Goal: Task Accomplishment & Management: Manage account settings

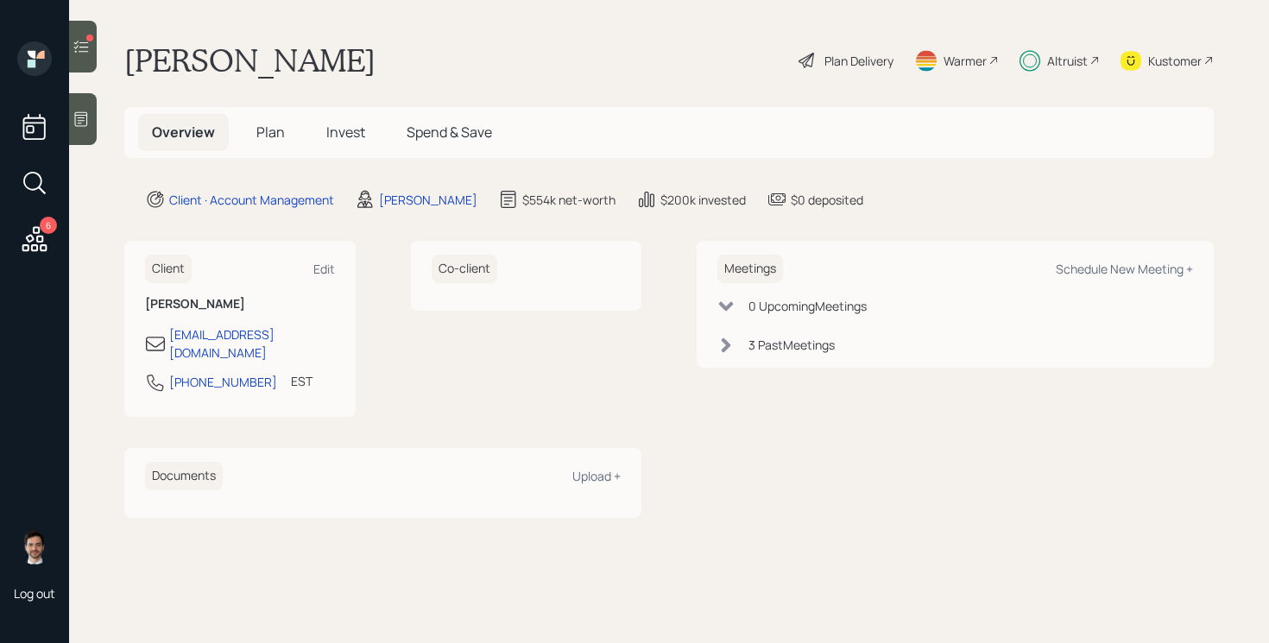
click at [272, 127] on span "Plan" at bounding box center [270, 132] width 28 height 19
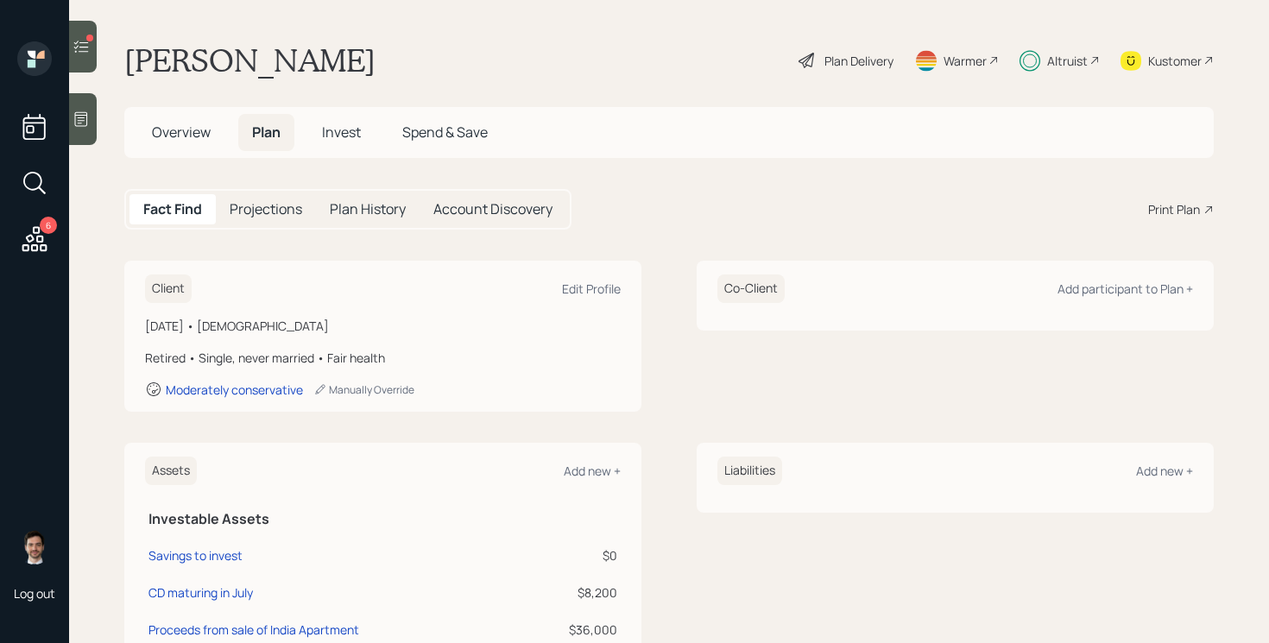
click at [337, 125] on span "Invest" at bounding box center [341, 132] width 39 height 19
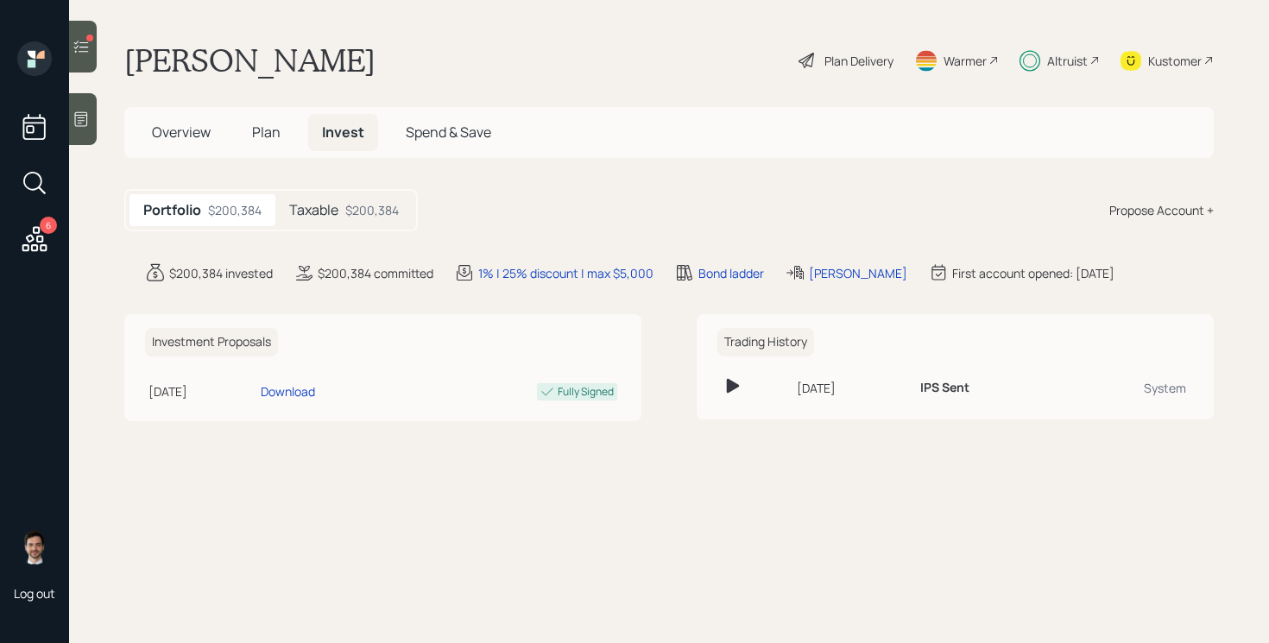
click at [345, 199] on div "Taxable $200,384" at bounding box center [343, 210] width 137 height 32
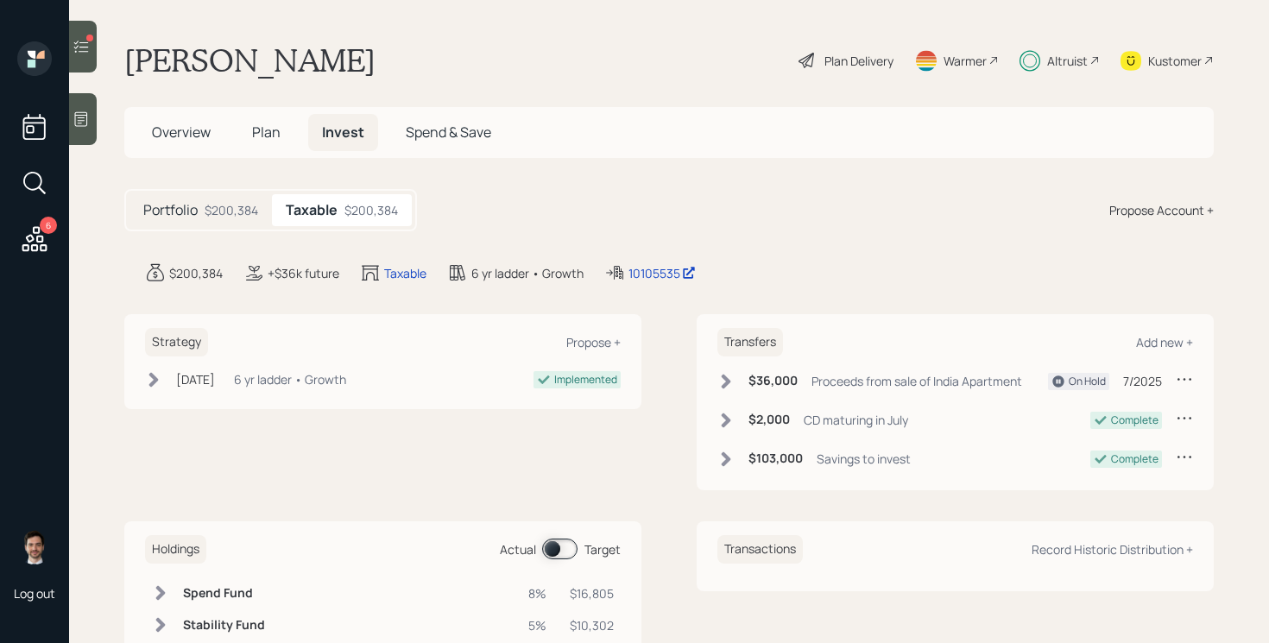
click at [83, 48] on icon at bounding box center [80, 46] width 17 height 17
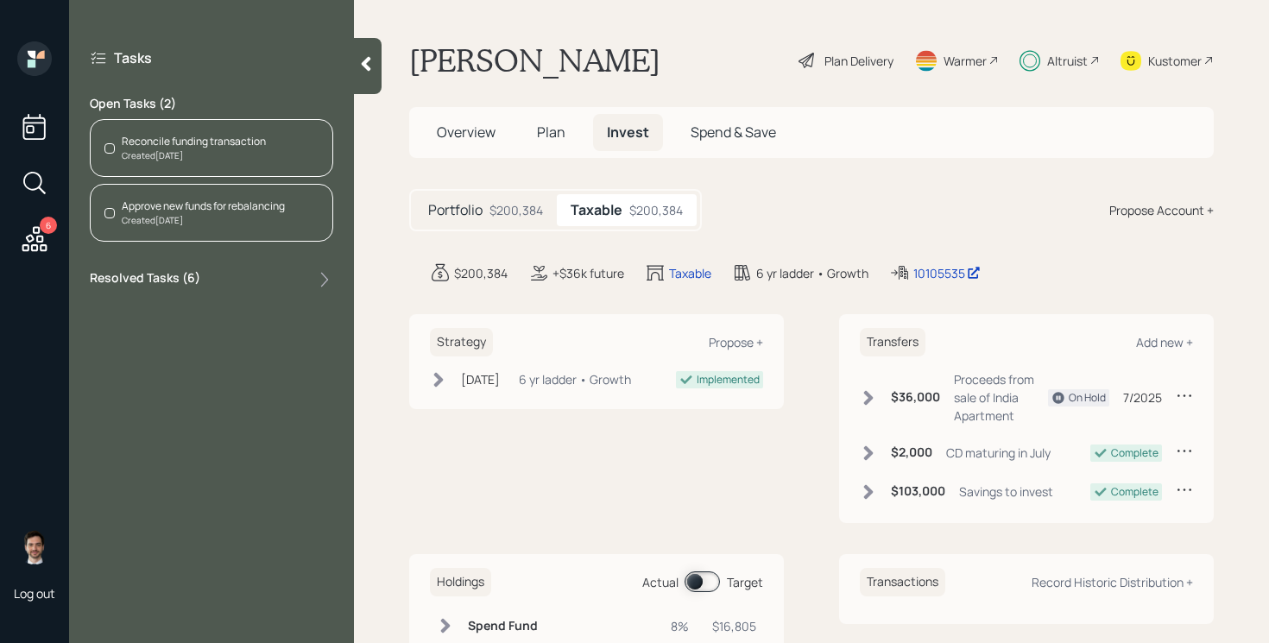
click at [233, 158] on div "Created [DATE]" at bounding box center [194, 155] width 144 height 13
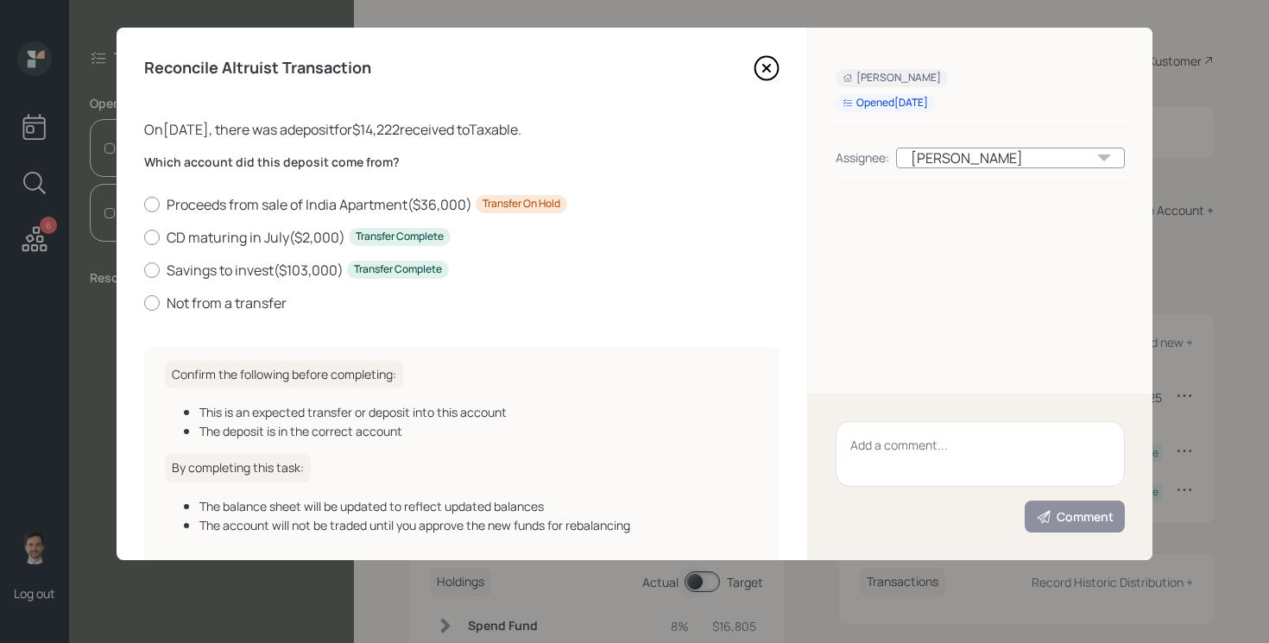
click at [765, 65] on icon at bounding box center [766, 68] width 26 height 26
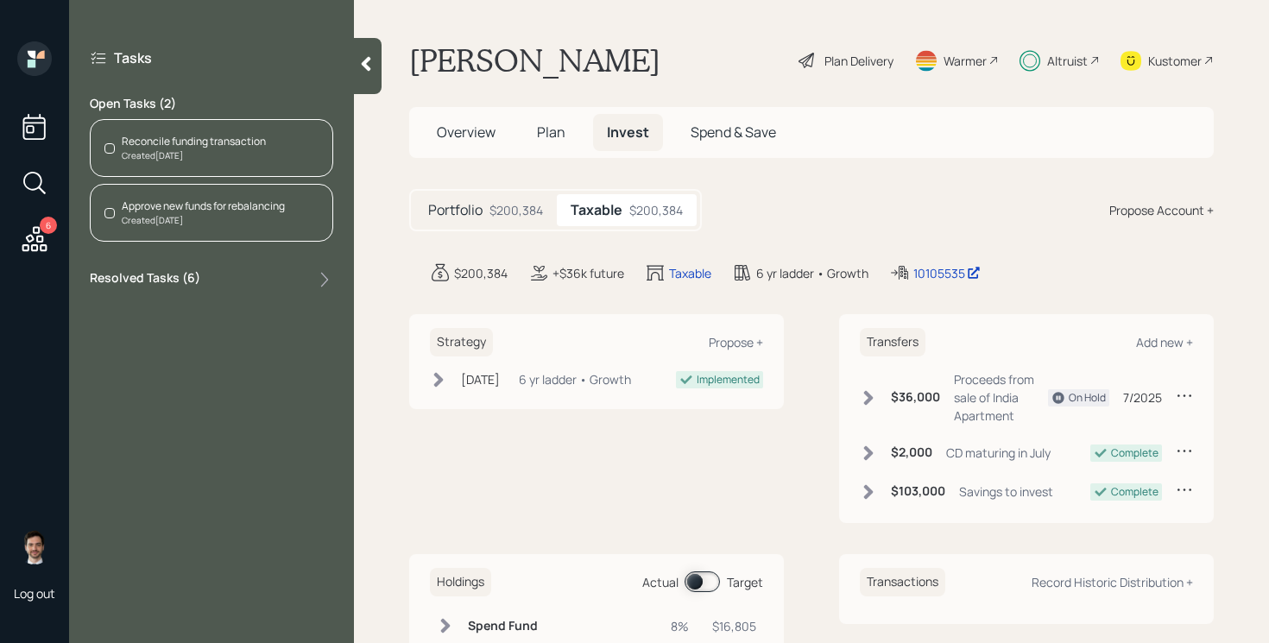
click at [366, 62] on icon at bounding box center [366, 64] width 9 height 15
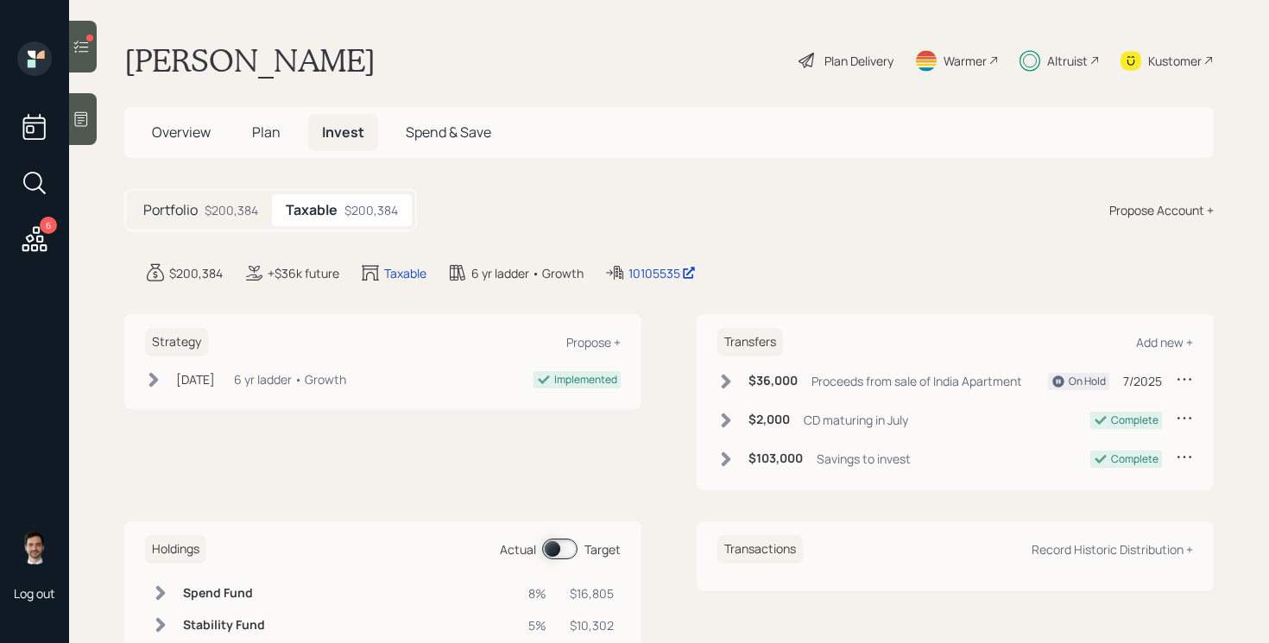
click at [723, 382] on icon at bounding box center [725, 381] width 17 height 17
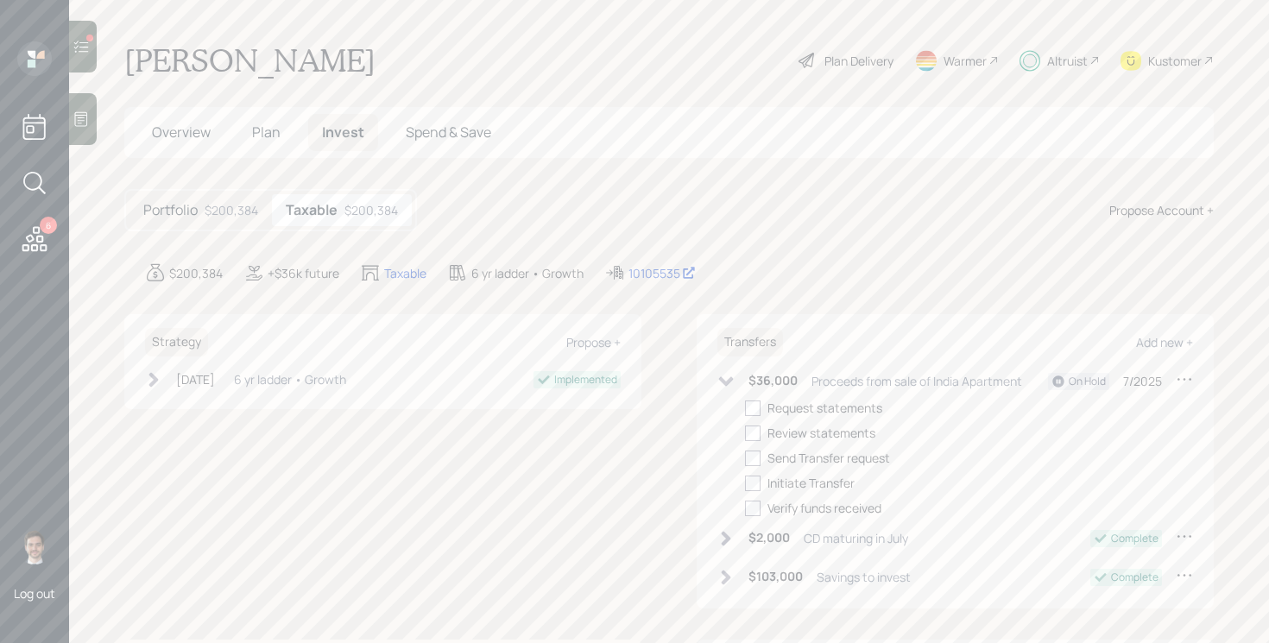
click at [726, 381] on icon at bounding box center [726, 380] width 15 height 9
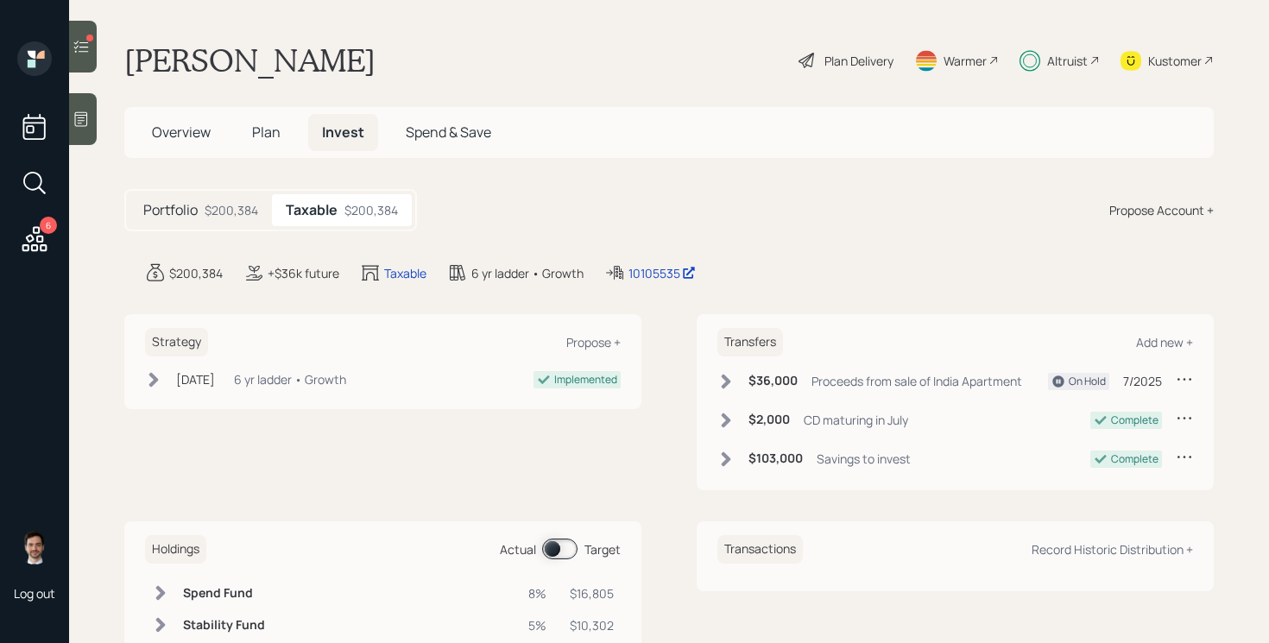
click at [1184, 378] on icon at bounding box center [1183, 378] width 17 height 17
click at [1090, 410] on div "Edit transfer" at bounding box center [1130, 412] width 124 height 16
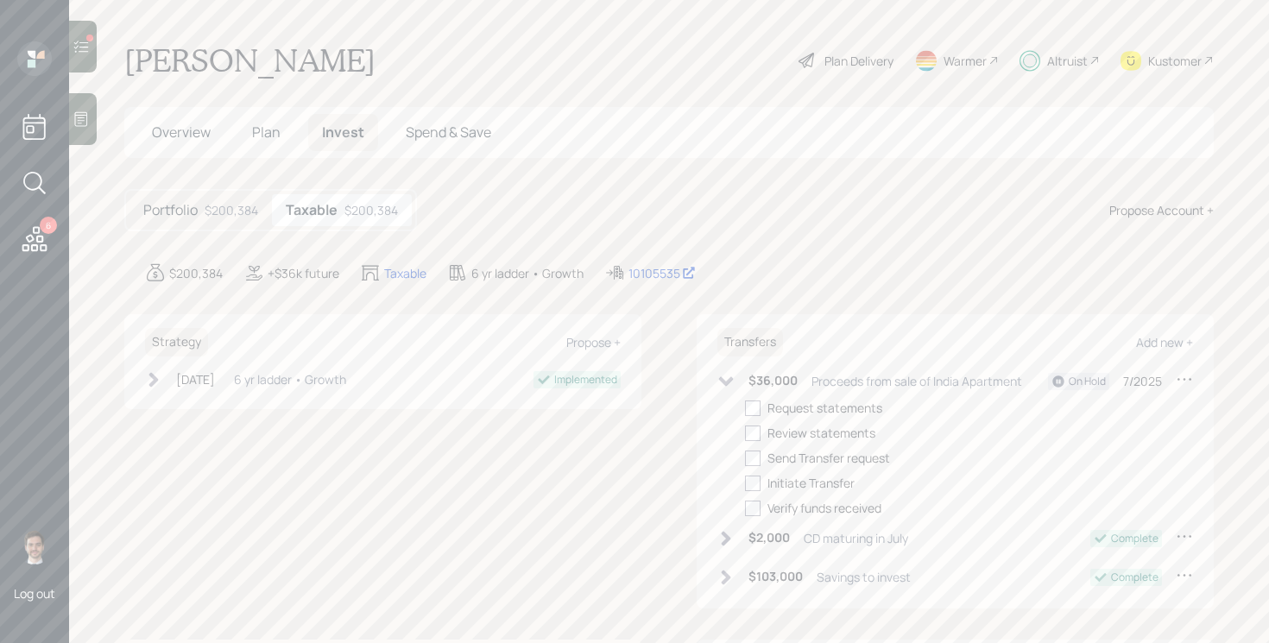
select select "799629f5-6f72-4b2b-ac37-f81d4f763177"
select select "7"
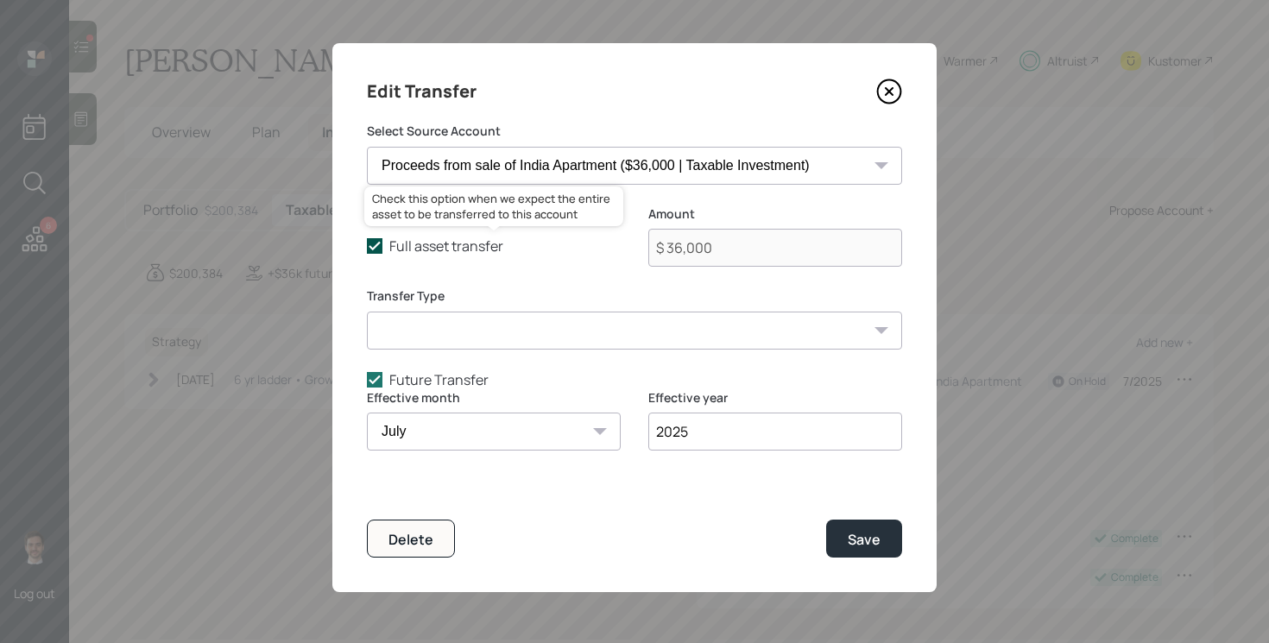
click at [377, 248] on icon at bounding box center [375, 246] width 16 height 16
click at [367, 247] on input "Full asset transfer" at bounding box center [366, 246] width 1 height 1
checkbox input "false"
click at [735, 249] on input "$ 36,000" at bounding box center [775, 248] width 254 height 38
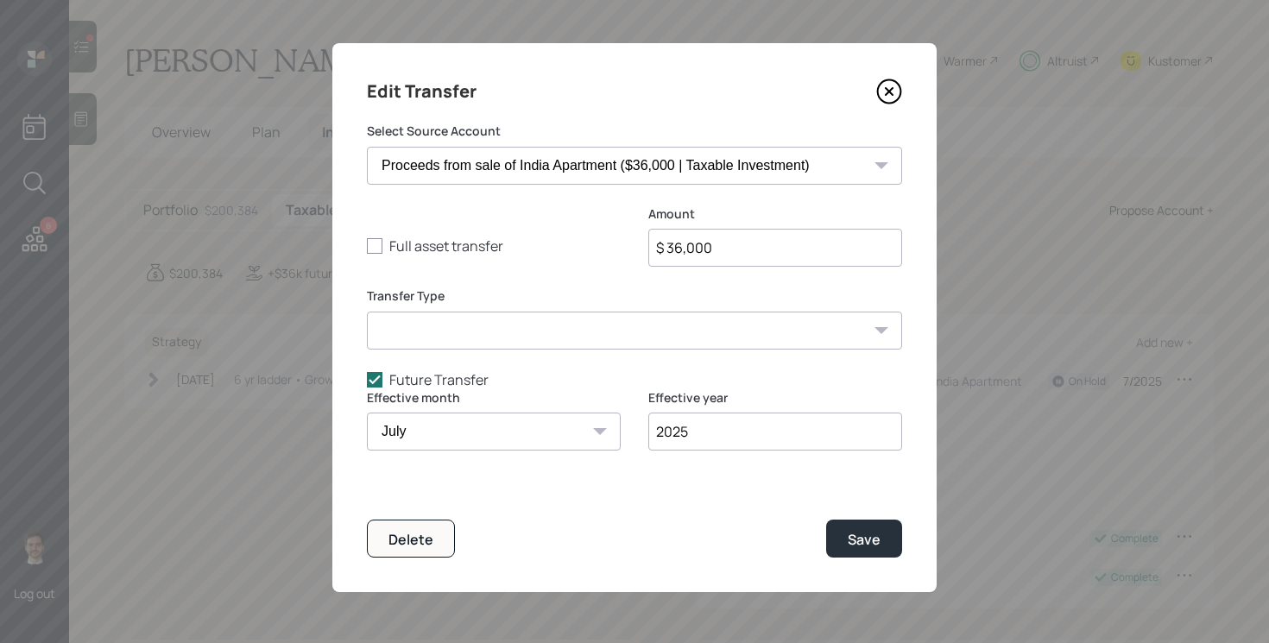
click at [735, 249] on input "$ 36,000" at bounding box center [775, 248] width 254 height 38
type input "$ 14,222"
click at [378, 382] on icon at bounding box center [375, 380] width 16 height 16
click at [367, 380] on input "Future Transfer" at bounding box center [366, 379] width 1 height 1
checkbox input "false"
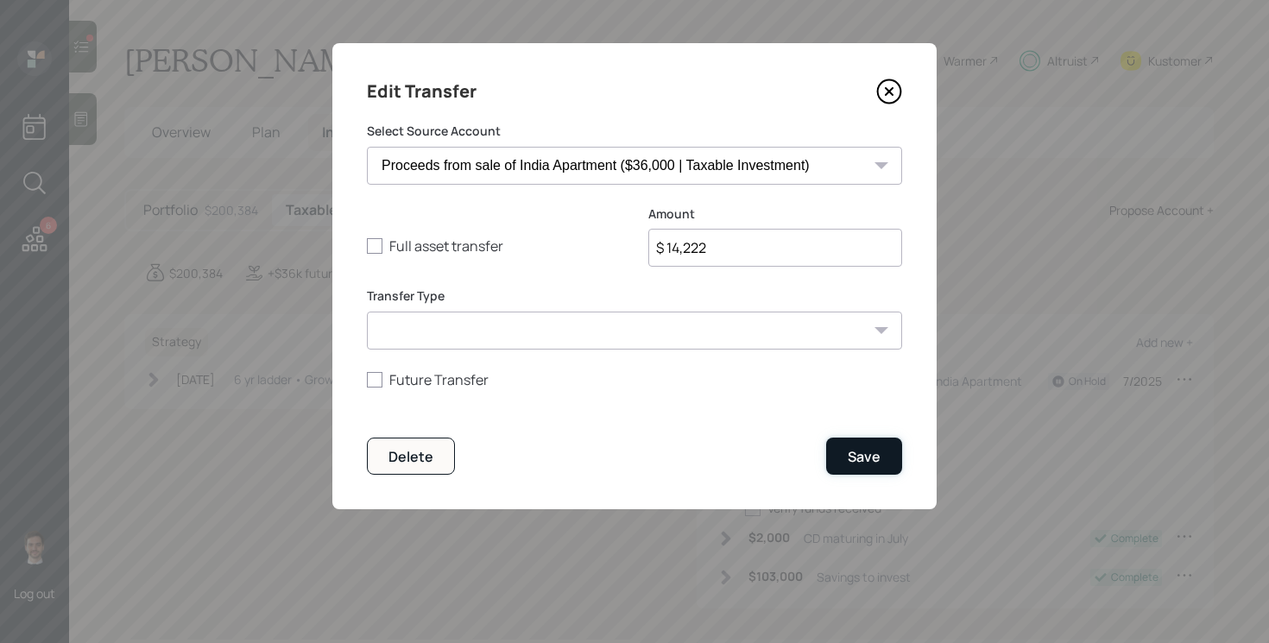
click at [888, 454] on button "Save" at bounding box center [864, 456] width 76 height 37
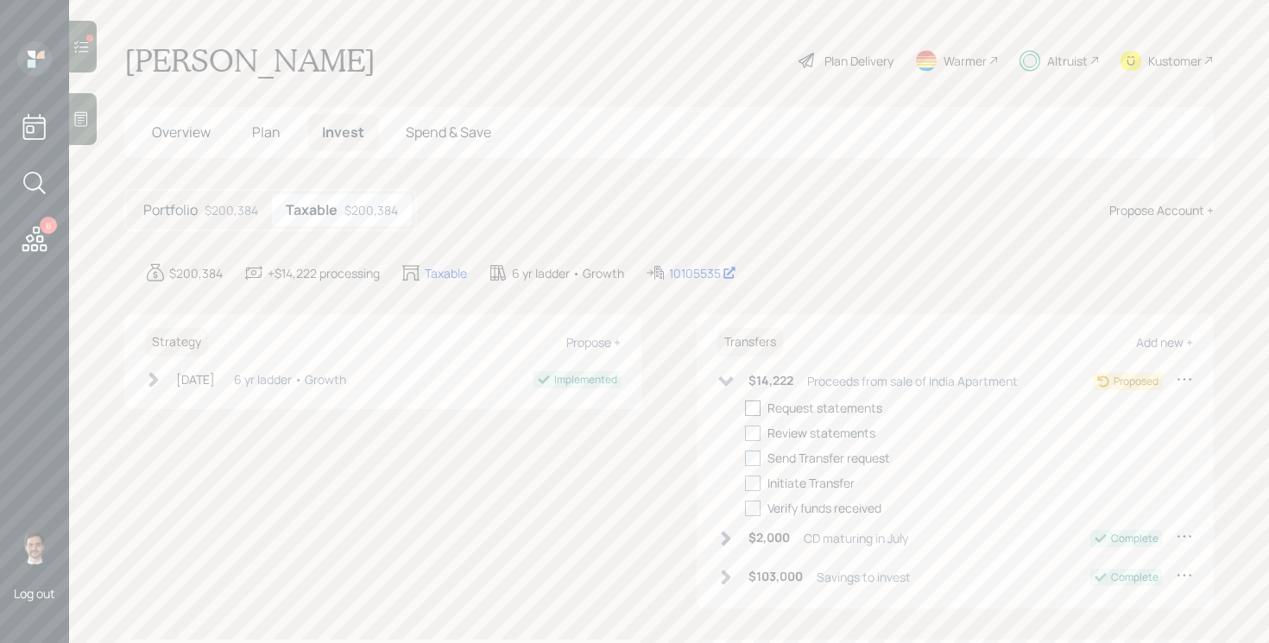
click at [755, 405] on div at bounding box center [753, 408] width 16 height 16
click at [745, 407] on input "checkbox" at bounding box center [744, 407] width 1 height 1
checkbox input "true"
click at [754, 435] on div at bounding box center [753, 433] width 16 height 16
click at [745, 433] on input "checkbox" at bounding box center [744, 432] width 1 height 1
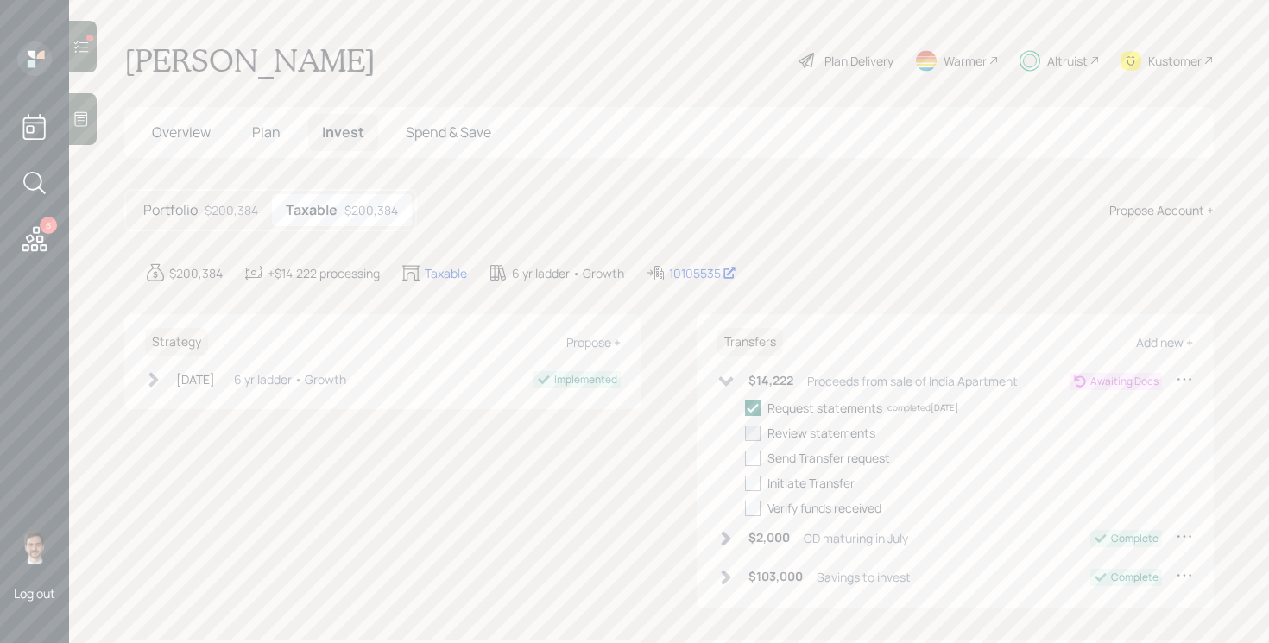
checkbox input "true"
click at [753, 456] on div at bounding box center [753, 458] width 16 height 16
click at [745, 457] on input "checkbox" at bounding box center [744, 457] width 1 height 1
checkbox input "true"
click at [753, 476] on div at bounding box center [753, 484] width 16 height 16
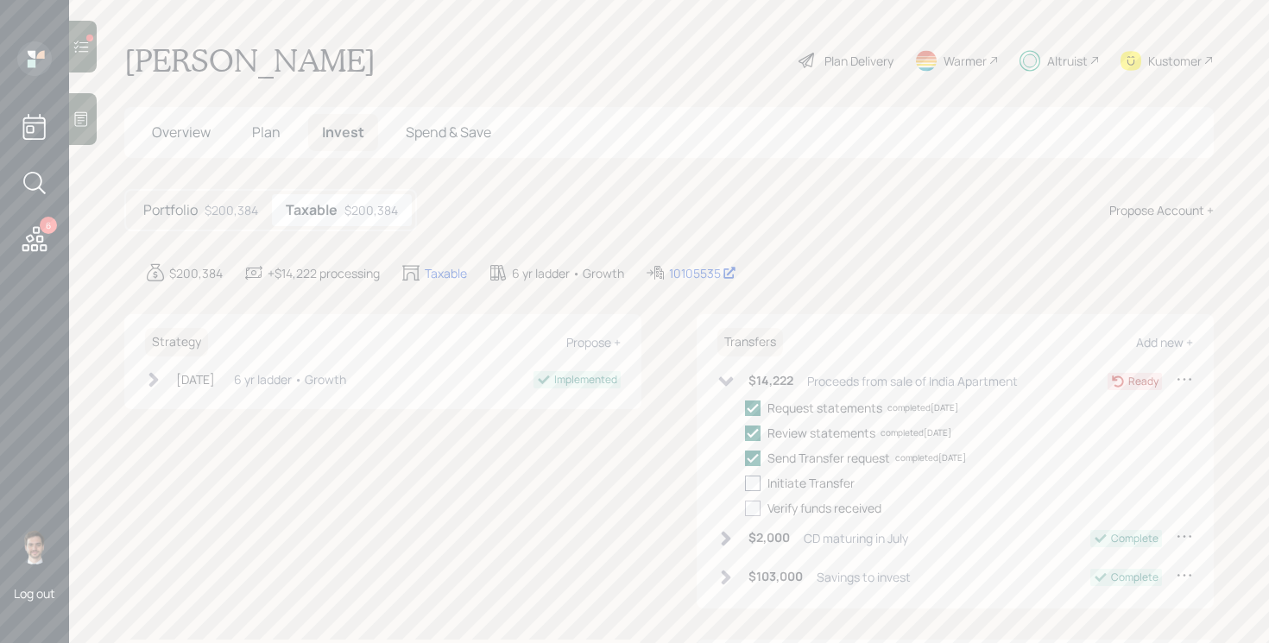
click at [745, 482] on input "checkbox" at bounding box center [744, 482] width 1 height 1
checkbox input "true"
click at [722, 376] on icon at bounding box center [725, 381] width 17 height 17
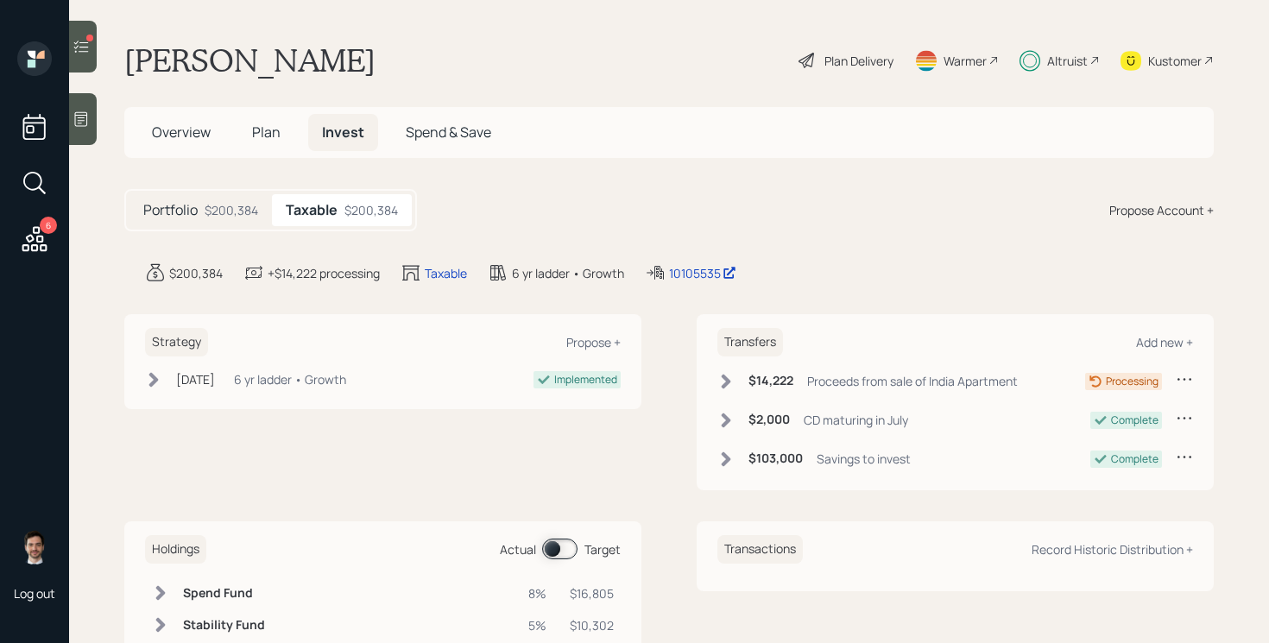
click at [74, 39] on icon at bounding box center [80, 46] width 17 height 17
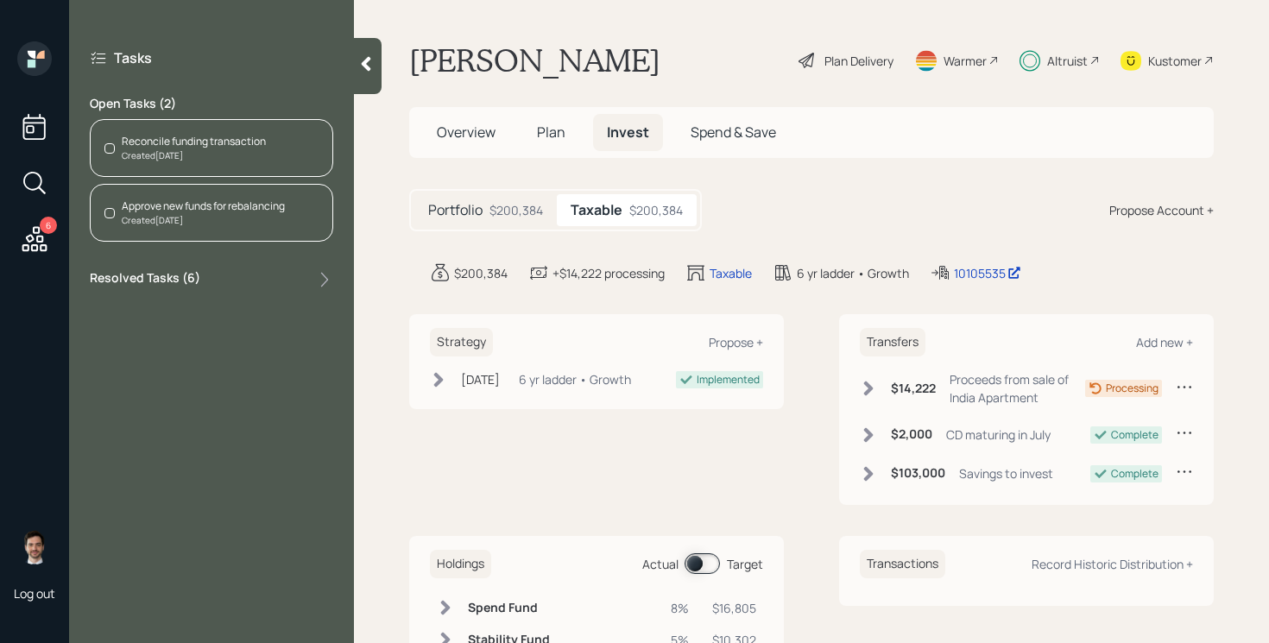
click at [231, 158] on div "Created Today" at bounding box center [194, 155] width 144 height 13
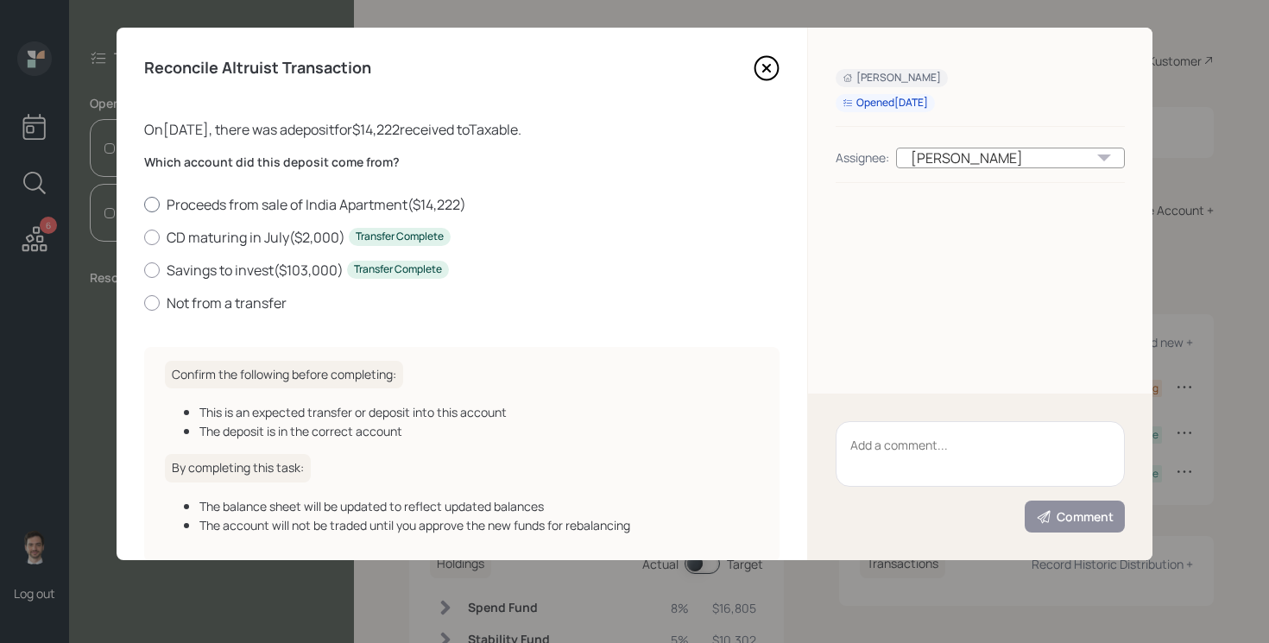
click at [314, 201] on label "Proceeds from sale of India Apartment ( $14,222 )" at bounding box center [461, 204] width 635 height 19
click at [144, 204] on input "Proceeds from sale of India Apartment ( $14,222 )" at bounding box center [143, 204] width 1 height 1
radio input "true"
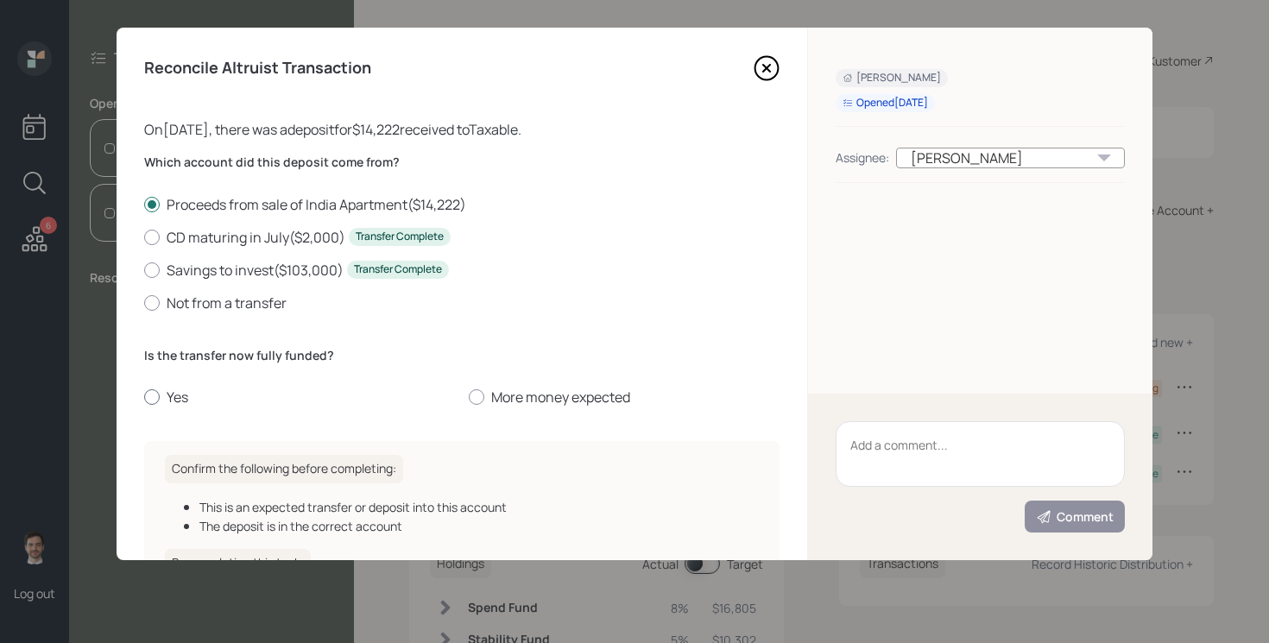
click at [167, 396] on label "Yes" at bounding box center [299, 396] width 311 height 19
click at [144, 397] on input "Yes" at bounding box center [143, 397] width 1 height 1
radio input "true"
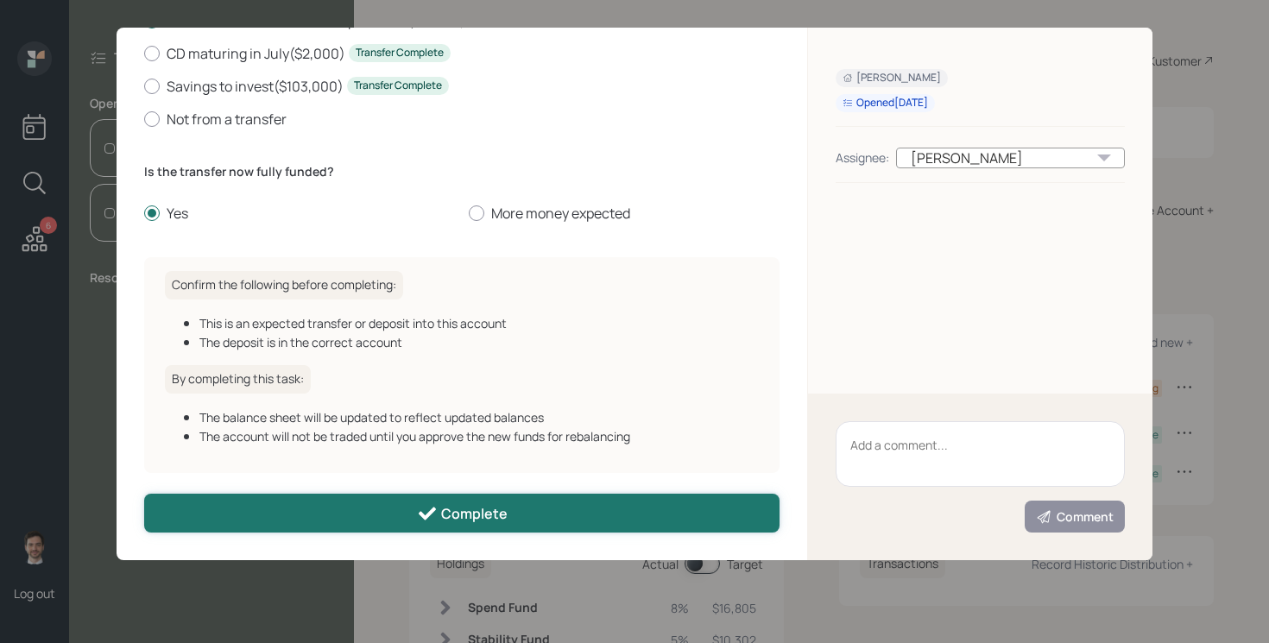
click at [449, 516] on div "Complete" at bounding box center [462, 513] width 91 height 21
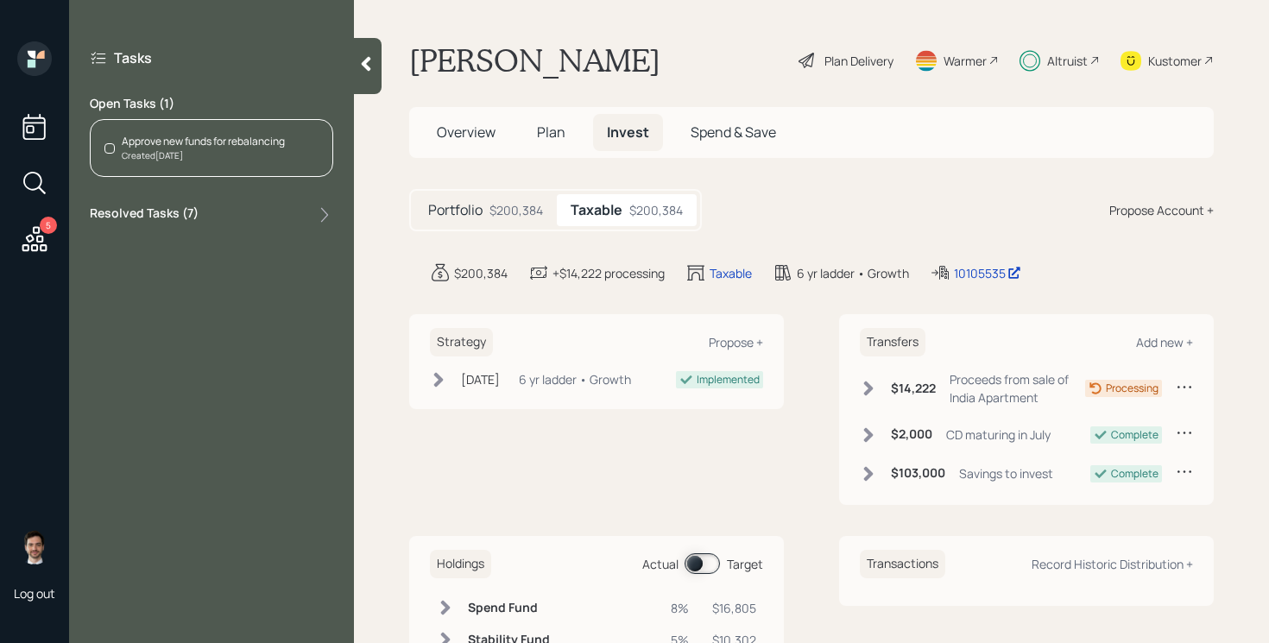
click at [228, 150] on div "Created Today" at bounding box center [203, 155] width 163 height 13
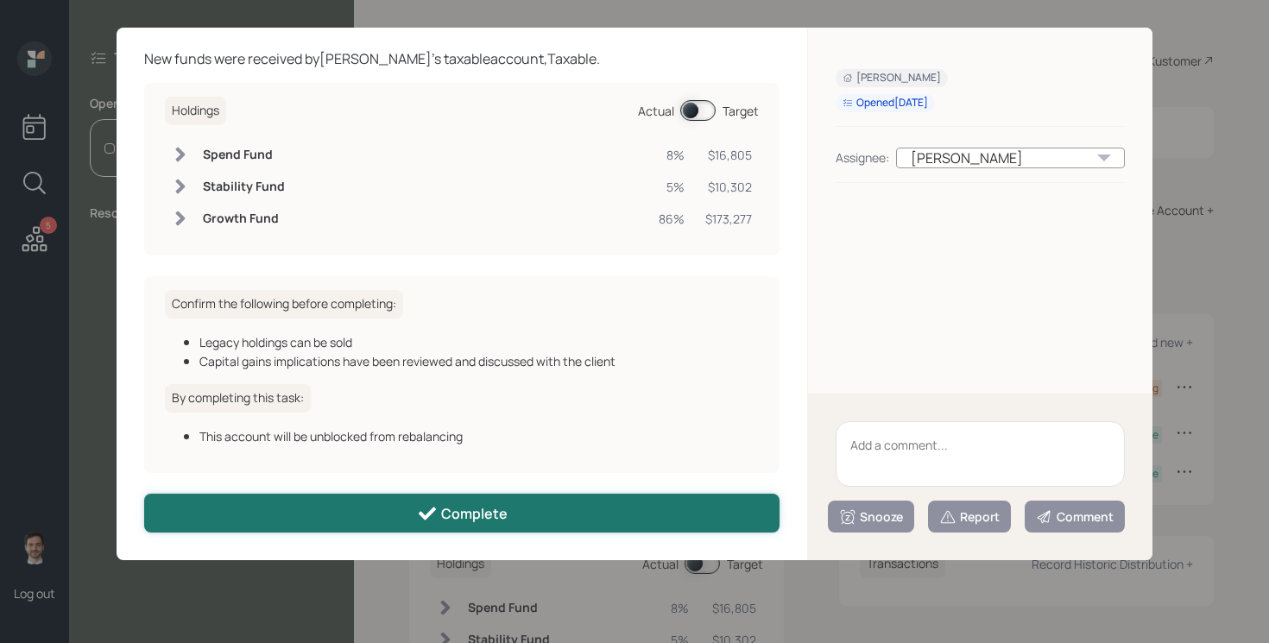
click at [368, 520] on button "Complete" at bounding box center [461, 513] width 635 height 39
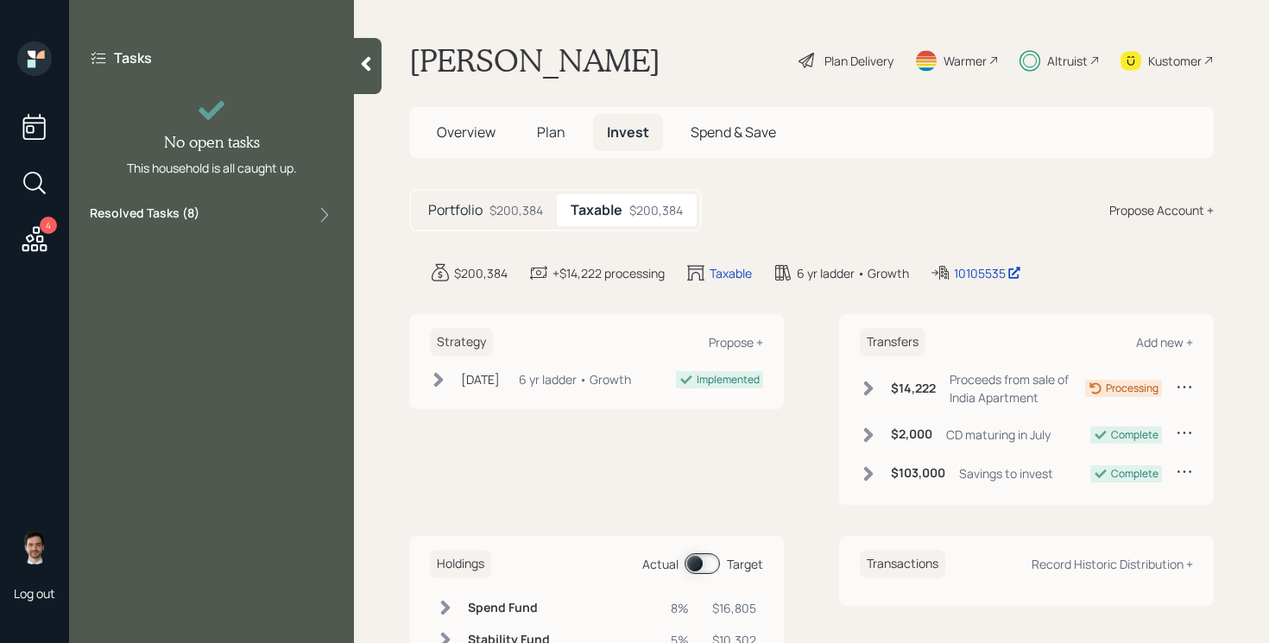
click at [368, 58] on icon at bounding box center [366, 64] width 9 height 15
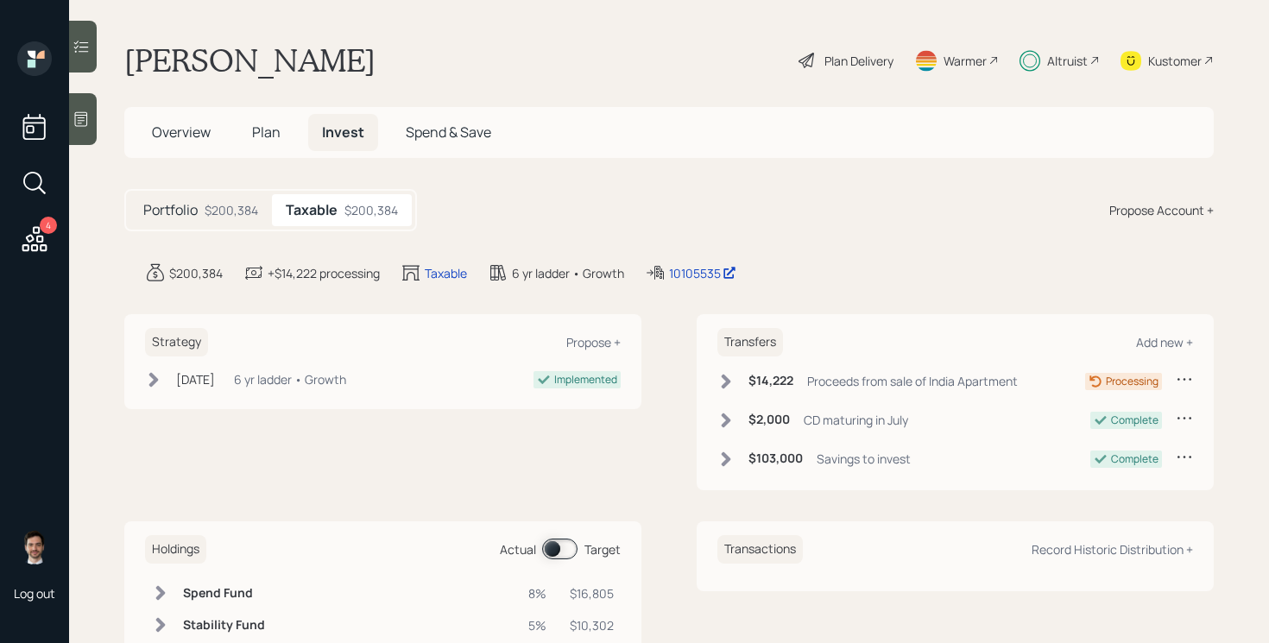
click at [1184, 378] on icon at bounding box center [1183, 378] width 17 height 17
click at [1106, 413] on div "Edit transfer" at bounding box center [1130, 412] width 124 height 16
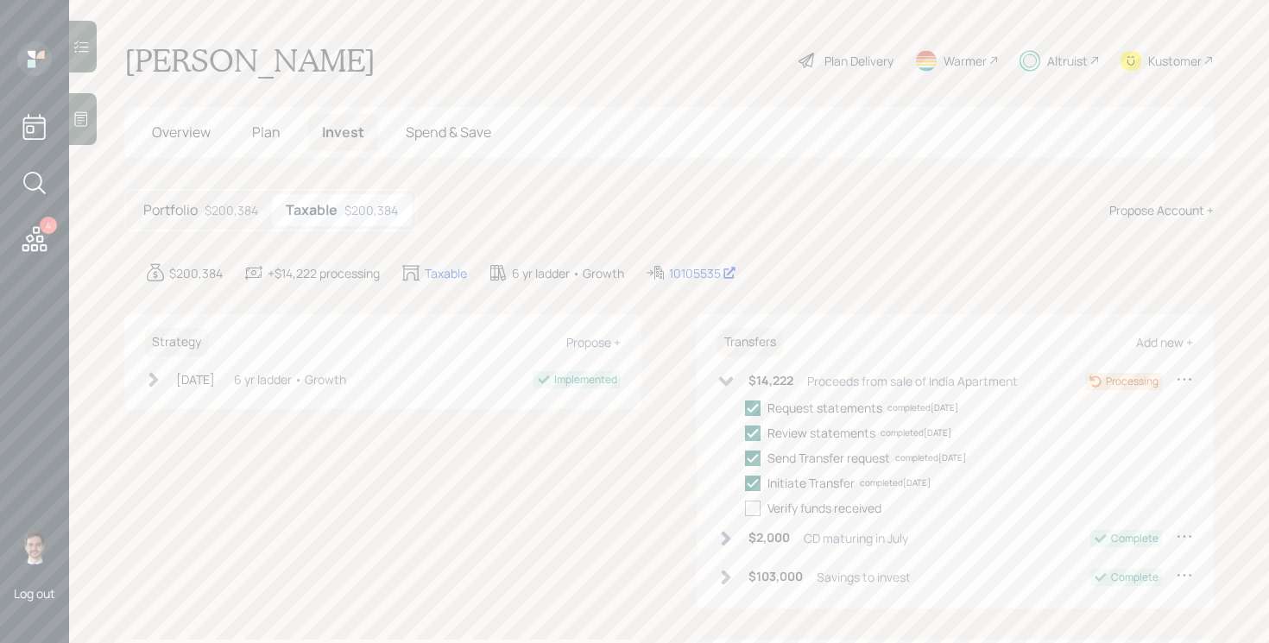
select select "799629f5-6f72-4b2b-ac37-f81d4f763177"
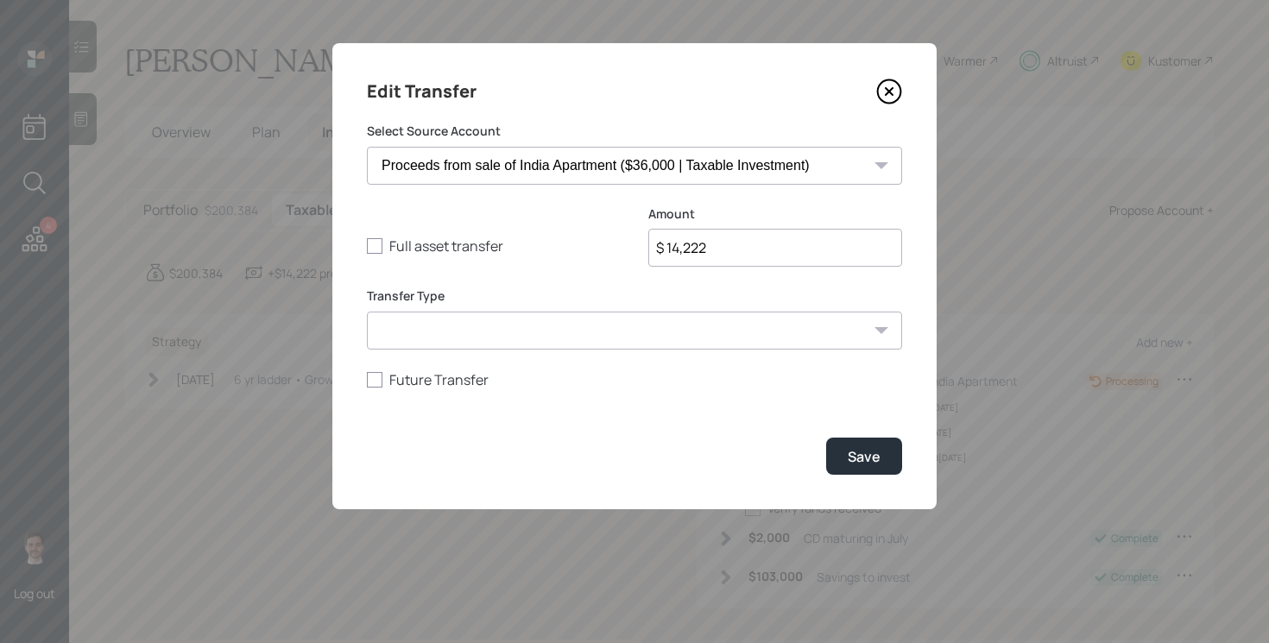
click at [623, 161] on select "Savings to invest ($0 | Taxable Investment) CD maturing in July ($8,200 | Taxab…" at bounding box center [634, 166] width 535 height 38
click at [895, 89] on icon at bounding box center [889, 92] width 26 height 26
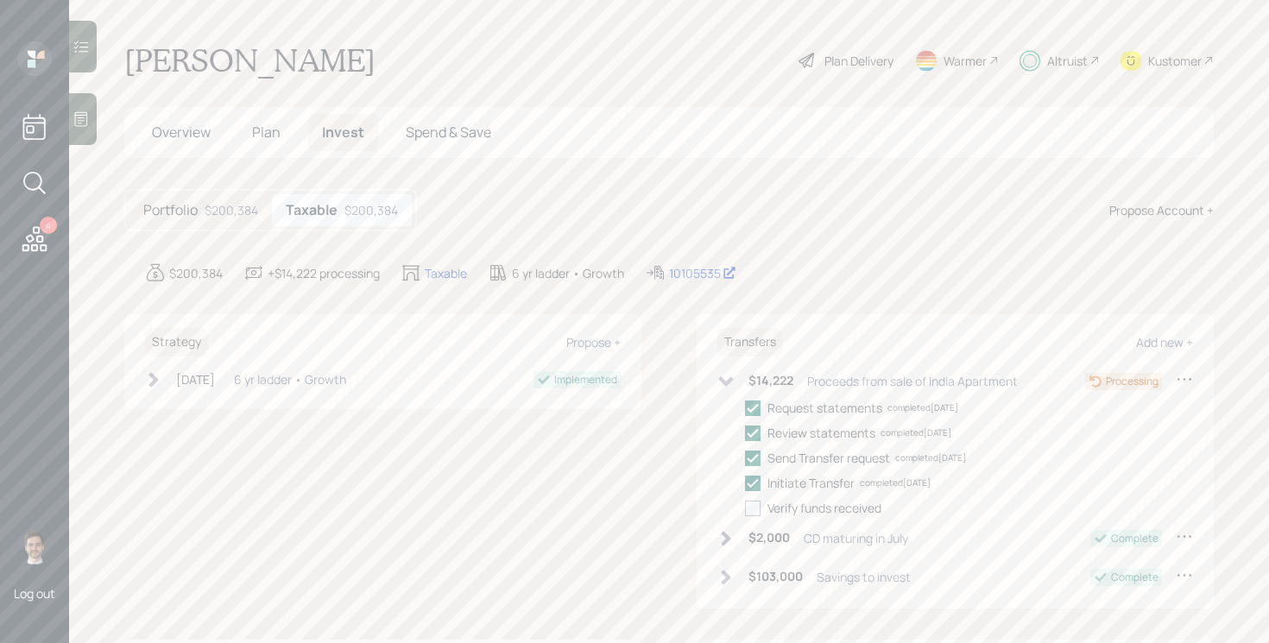
click at [261, 139] on span "Plan" at bounding box center [266, 132] width 28 height 19
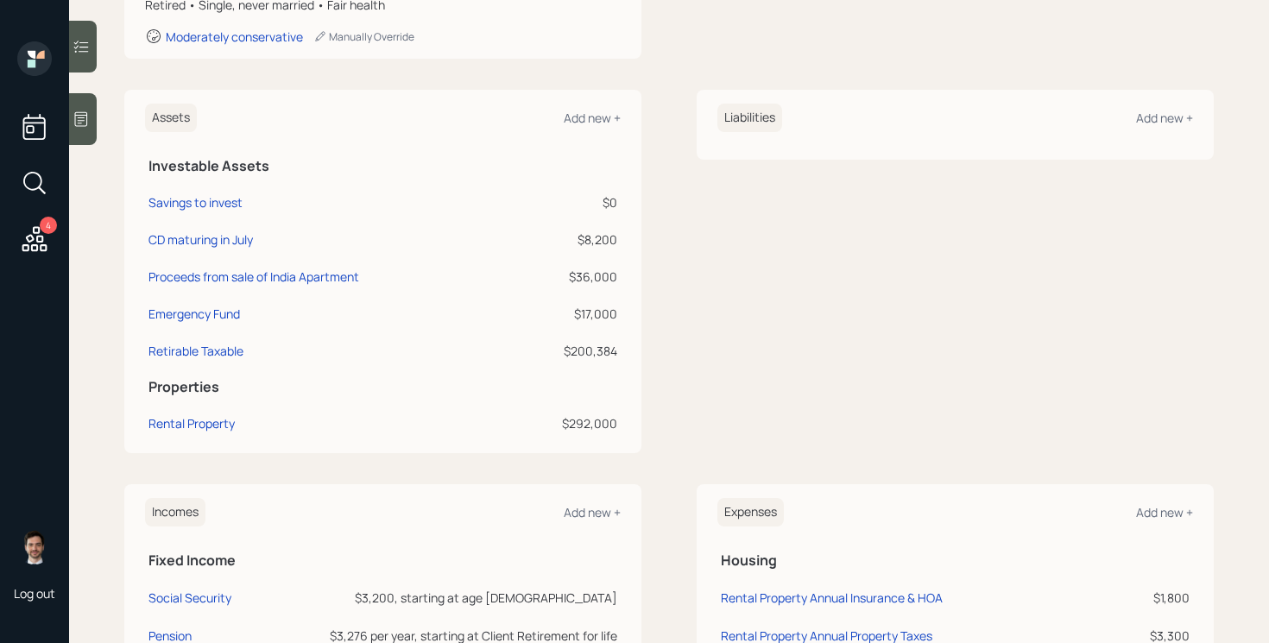
scroll to position [356, 0]
click at [203, 201] on div "Savings to invest" at bounding box center [195, 200] width 94 height 18
select select "taxable"
select select "balanced"
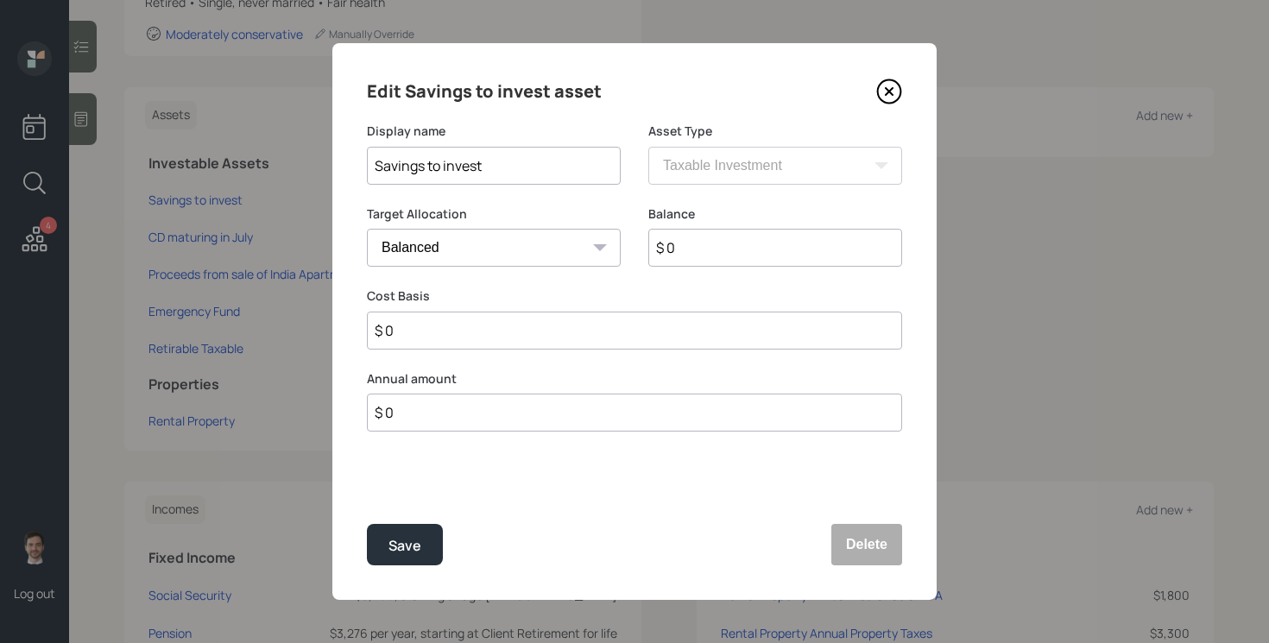
click at [545, 175] on input "Savings to invest" at bounding box center [494, 166] width 254 height 38
click at [761, 253] on input "$ 0" at bounding box center [775, 248] width 254 height 38
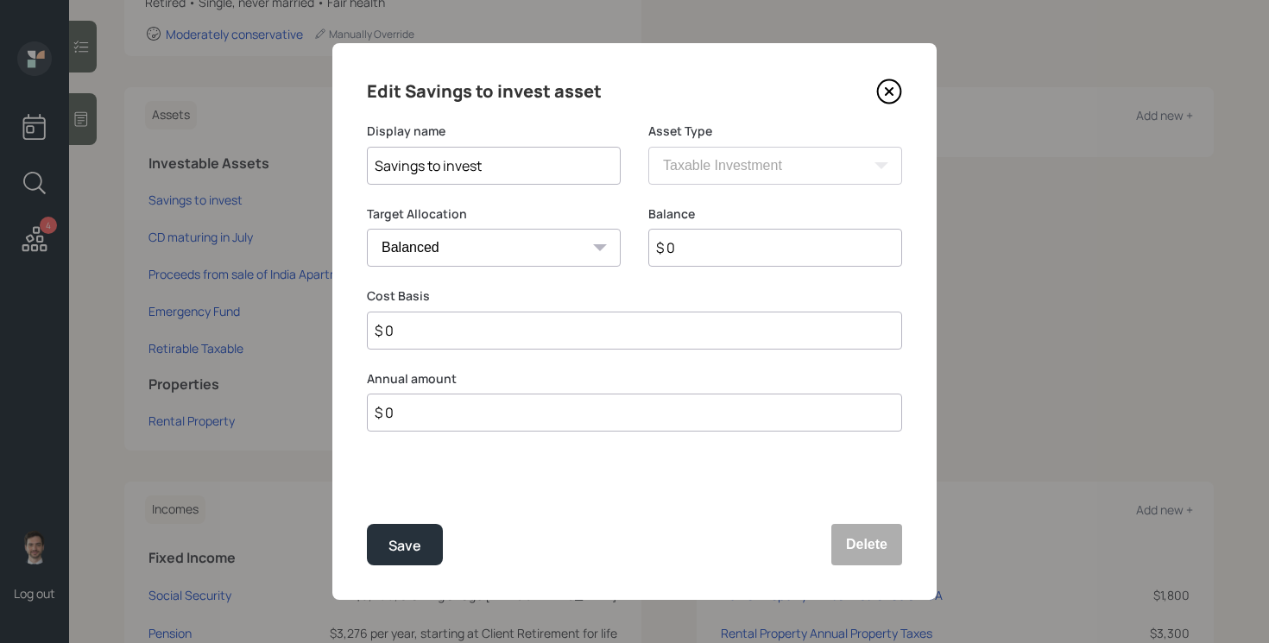
click at [761, 253] on input "$ 0" at bounding box center [775, 248] width 254 height 38
type input "$ 14,000"
click at [728, 338] on input "$ 0" at bounding box center [634, 331] width 535 height 38
type input "$ 14,000"
click at [394, 532] on button "Save" at bounding box center [405, 544] width 76 height 41
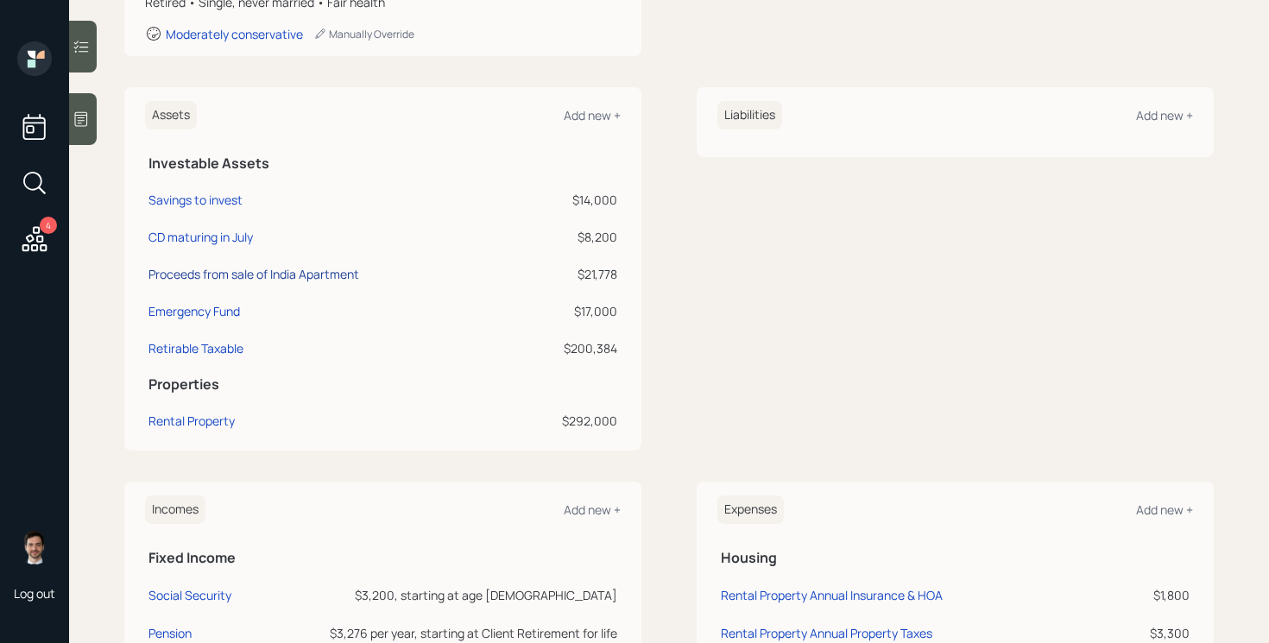
click at [310, 271] on div "Proceeds from sale of India Apartment" at bounding box center [253, 274] width 211 height 18
select select "taxable"
select select "balanced"
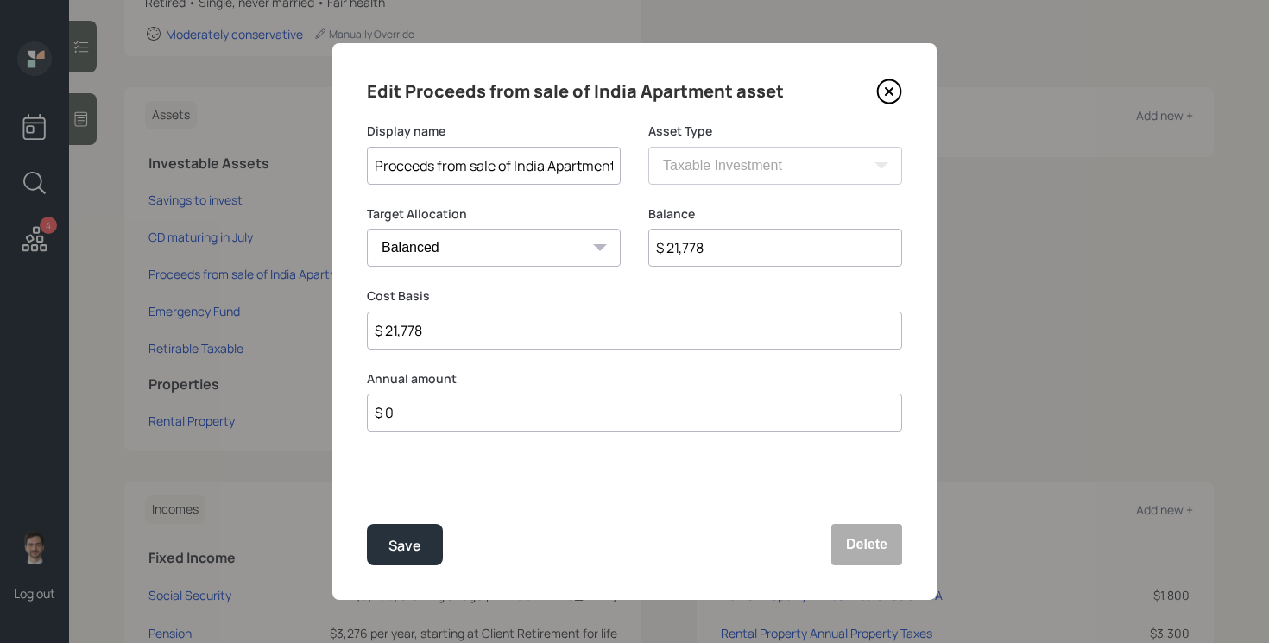
click at [738, 263] on input "$ 21,778" at bounding box center [775, 248] width 254 height 38
type input "$ 31,000"
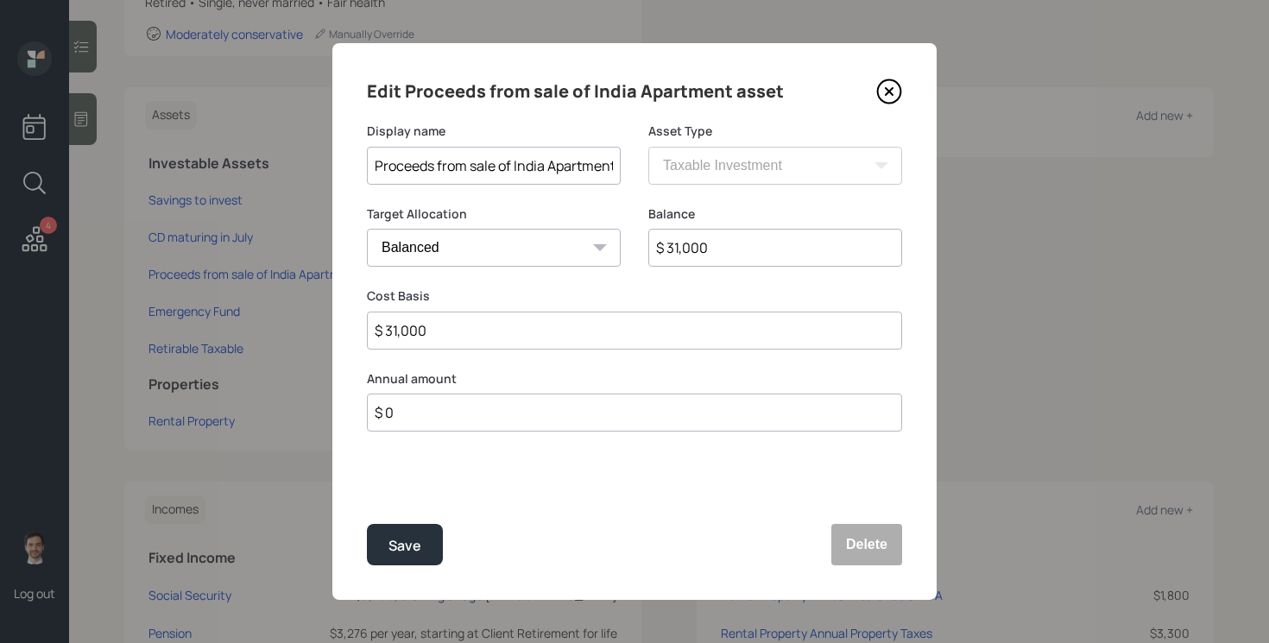
click at [367, 524] on button "Save" at bounding box center [405, 544] width 76 height 41
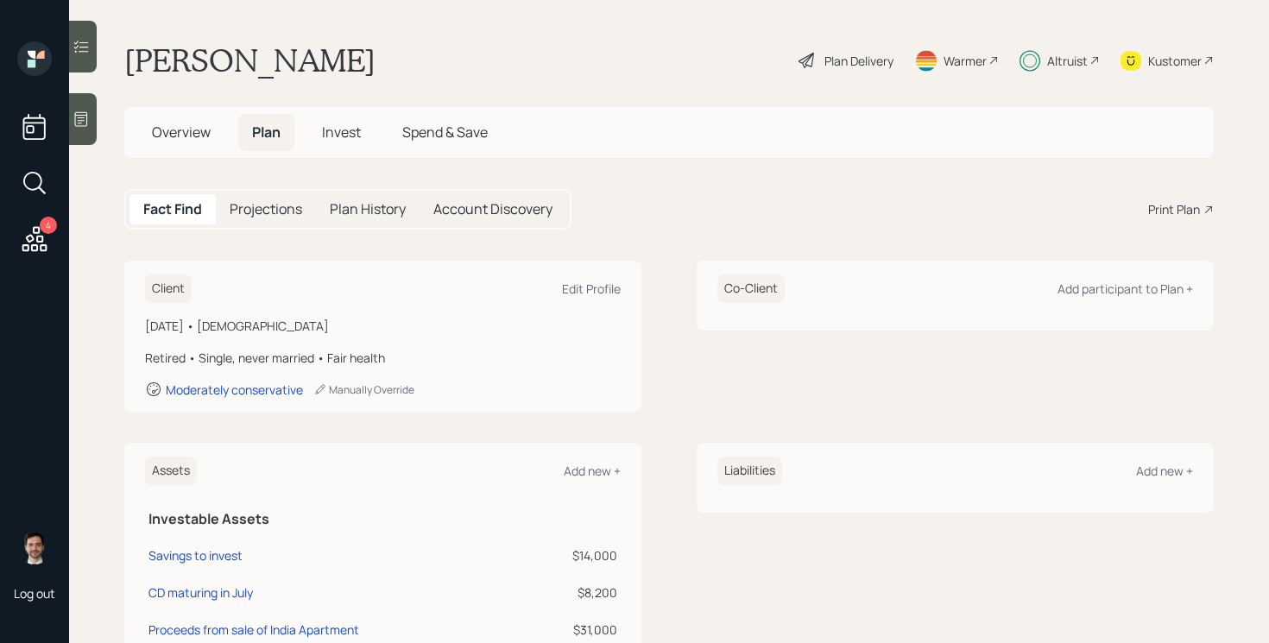
click at [343, 125] on span "Invest" at bounding box center [341, 132] width 39 height 19
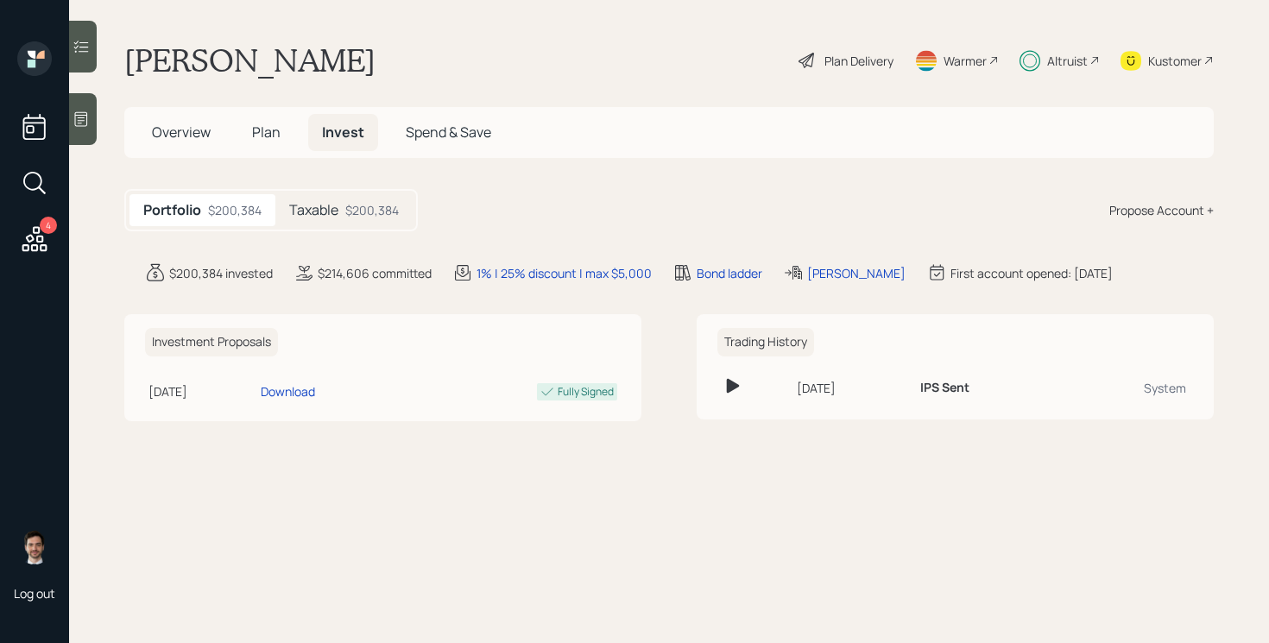
click at [344, 214] on div "Taxable $200,384" at bounding box center [343, 210] width 137 height 32
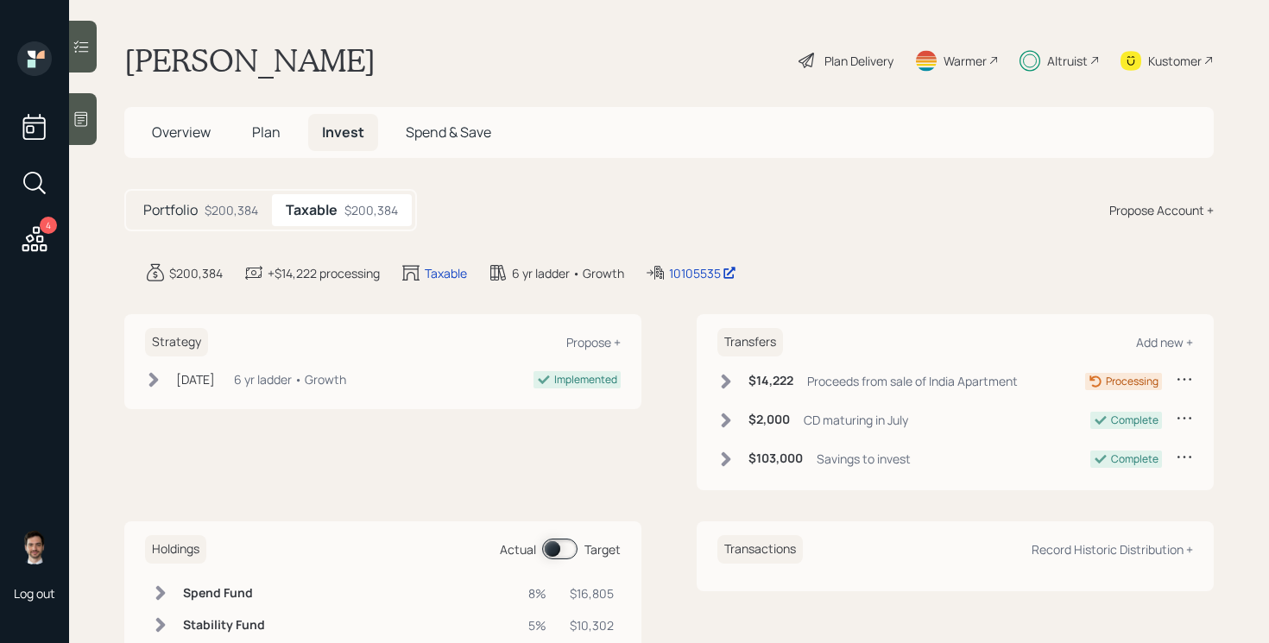
click at [731, 375] on icon at bounding box center [725, 381] width 17 height 17
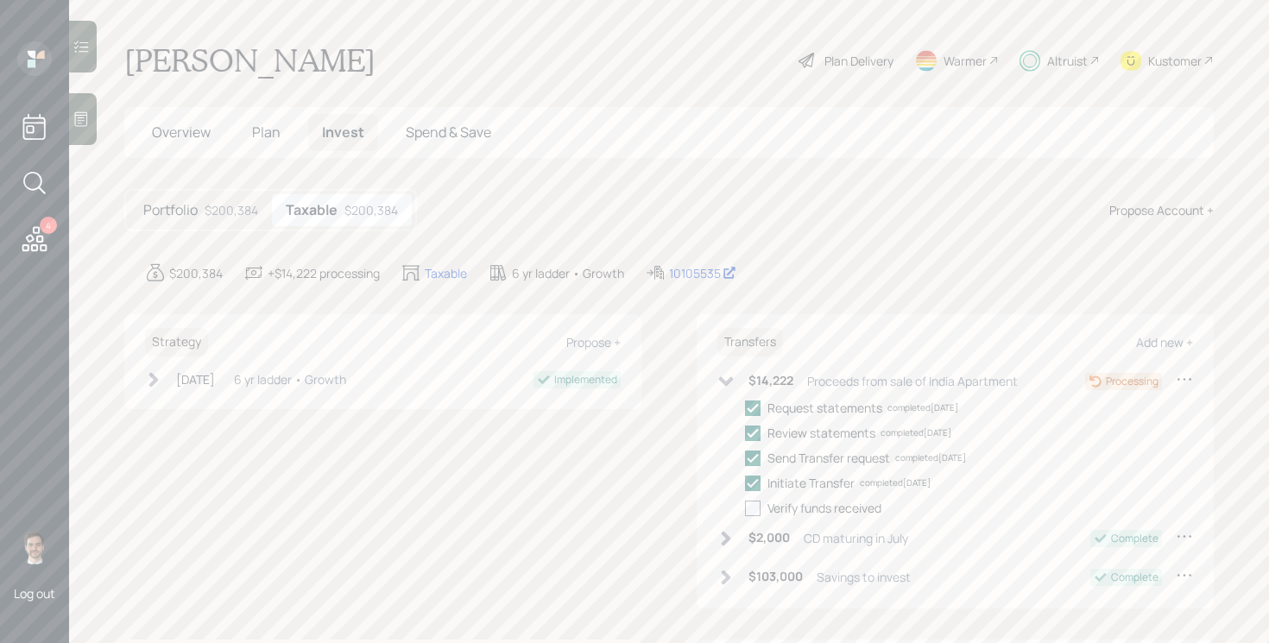
click at [750, 508] on div at bounding box center [753, 509] width 16 height 16
click at [745, 508] on input "checkbox" at bounding box center [744, 507] width 1 height 1
checkbox input "true"
click at [1163, 341] on div "Add new +" at bounding box center [1164, 342] width 57 height 16
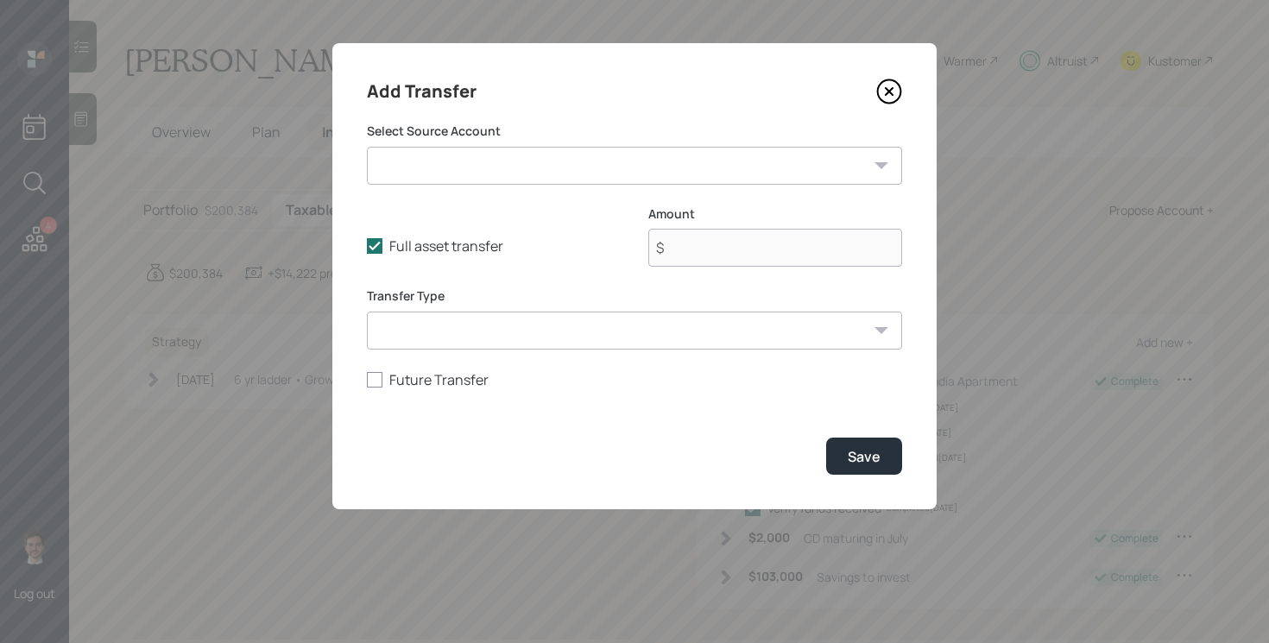
click at [511, 164] on select "Savings to invest ($14,000 | Taxable Investment) CD maturing in July ($8,200 | …" at bounding box center [634, 166] width 535 height 38
select select "799629f5-6f72-4b2b-ac37-f81d4f763177"
click at [367, 147] on select "Savings to invest ($14,000 | Taxable Investment) CD maturing in July ($8,200 | …" at bounding box center [634, 166] width 535 height 38
type input "$ 31,000"
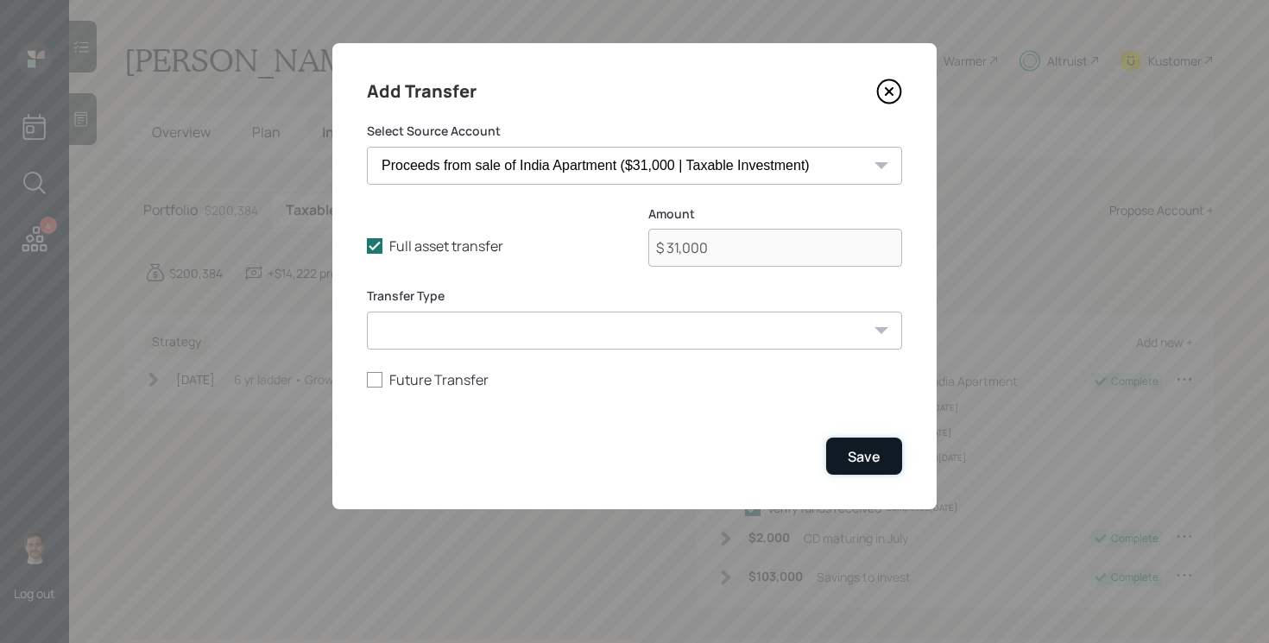
click at [857, 458] on div "Save" at bounding box center [863, 456] width 33 height 19
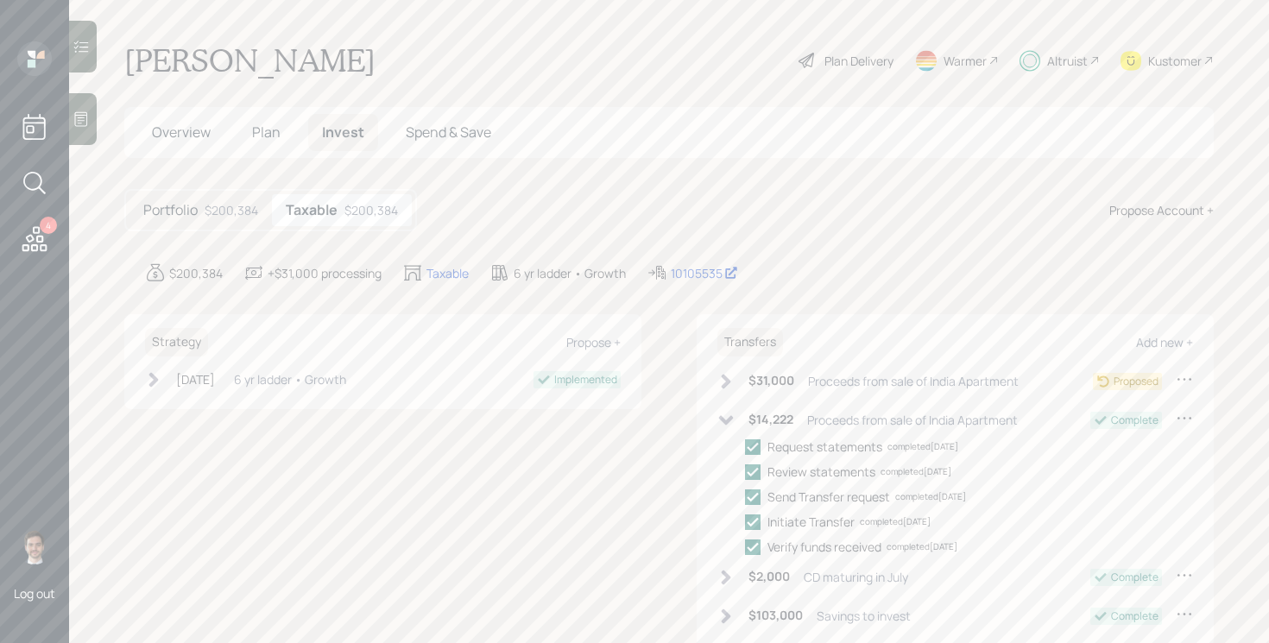
click at [721, 380] on icon at bounding box center [725, 381] width 17 height 17
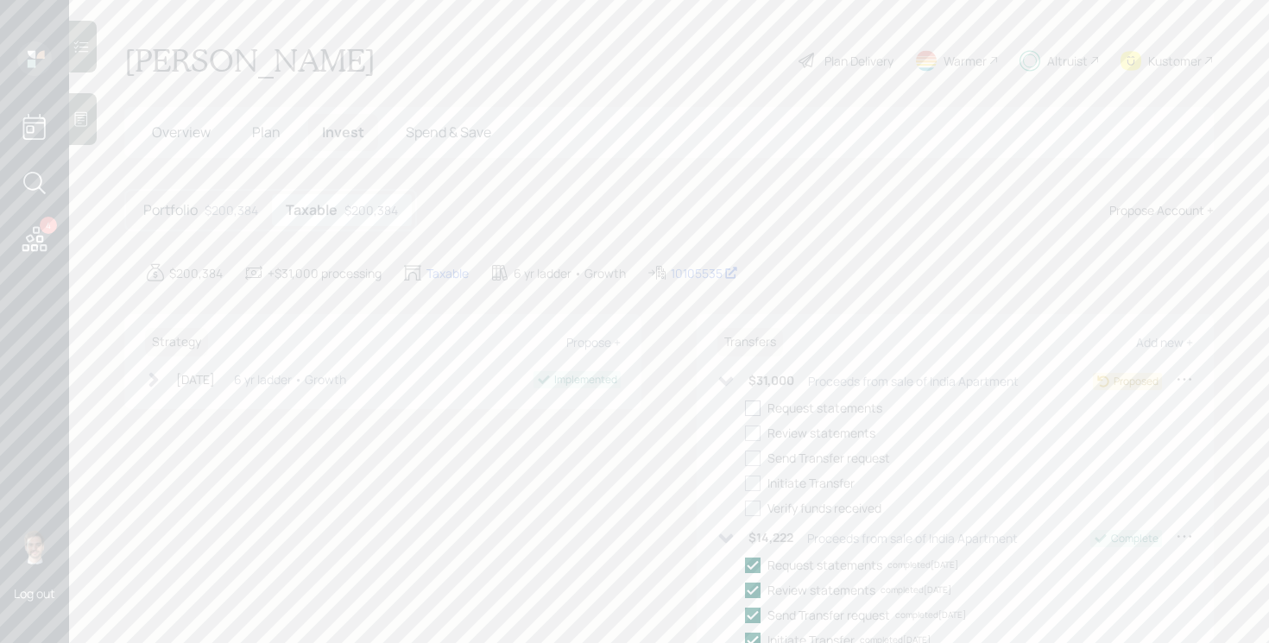
click at [755, 411] on div at bounding box center [753, 408] width 16 height 16
click at [745, 408] on input "checkbox" at bounding box center [744, 407] width 1 height 1
checkbox input "true"
click at [750, 433] on div at bounding box center [753, 433] width 16 height 16
click at [745, 433] on input "checkbox" at bounding box center [744, 432] width 1 height 1
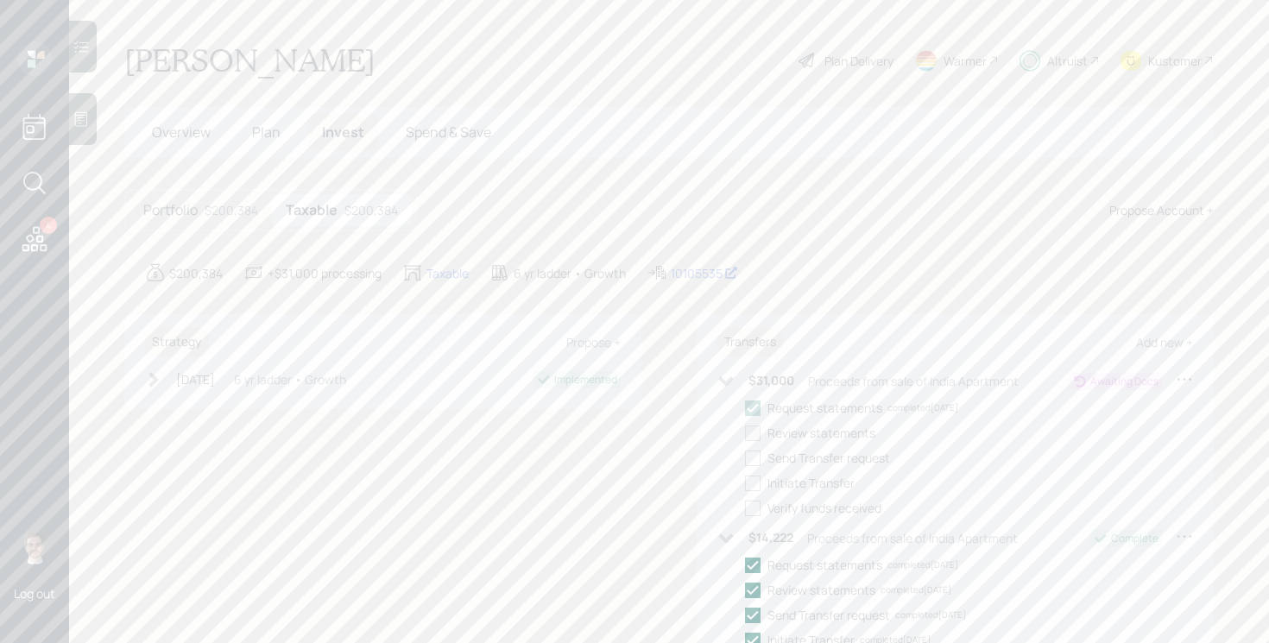
checkbox input "true"
click at [729, 384] on icon at bounding box center [725, 381] width 17 height 17
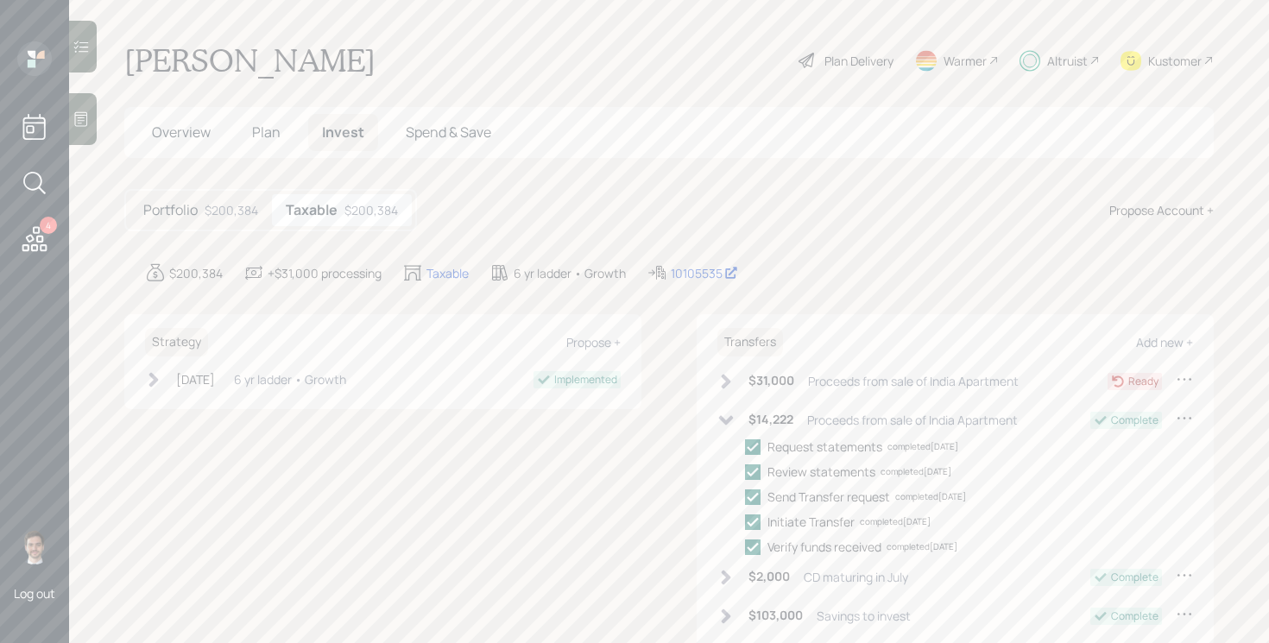
click at [729, 384] on icon at bounding box center [725, 381] width 17 height 17
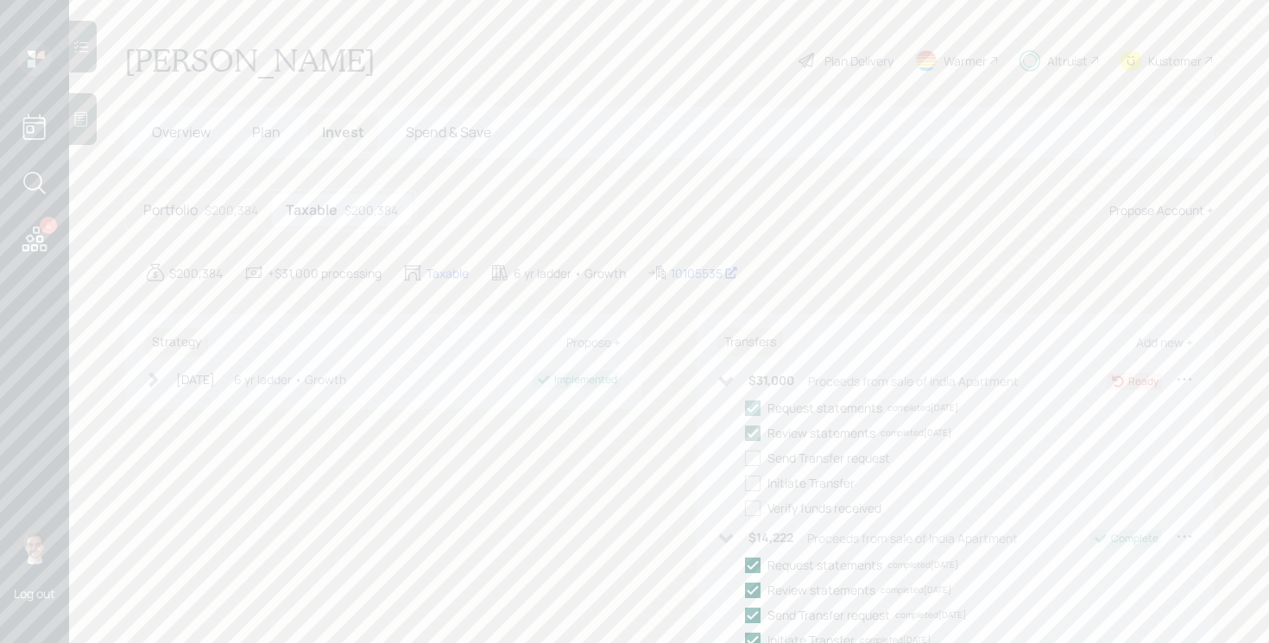
click at [750, 435] on polyline at bounding box center [752, 432] width 10 height 7
click at [745, 433] on input "checkbox" at bounding box center [744, 432] width 1 height 1
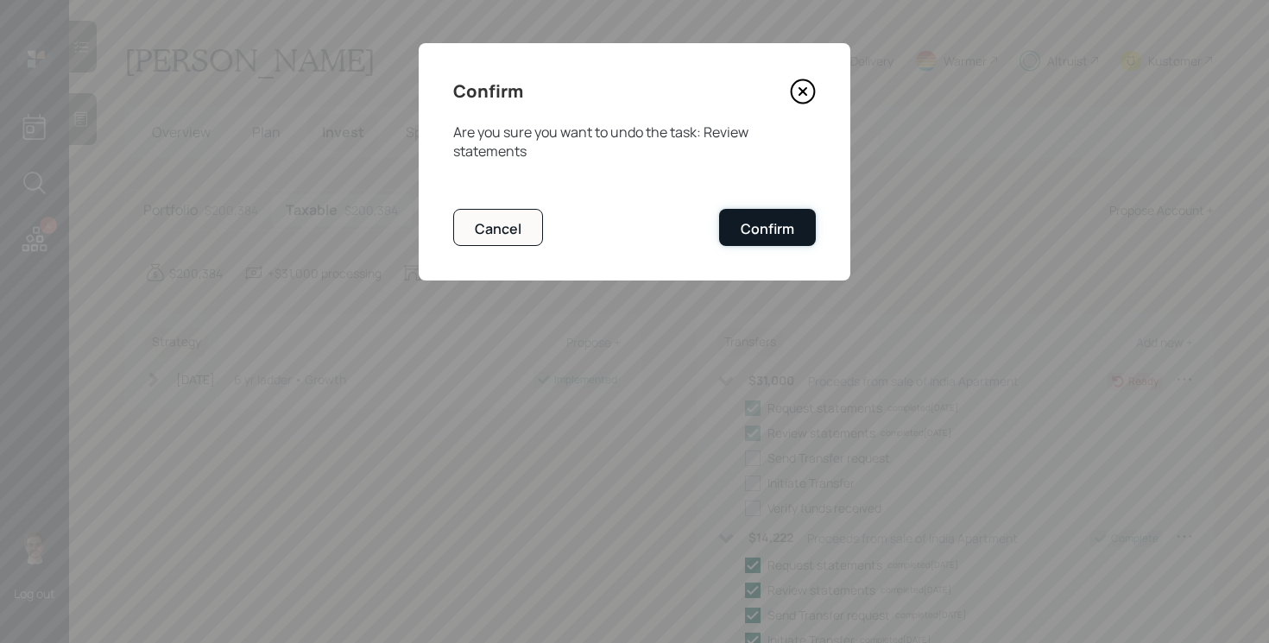
click at [776, 237] on div "Confirm" at bounding box center [767, 228] width 54 height 19
checkbox input "false"
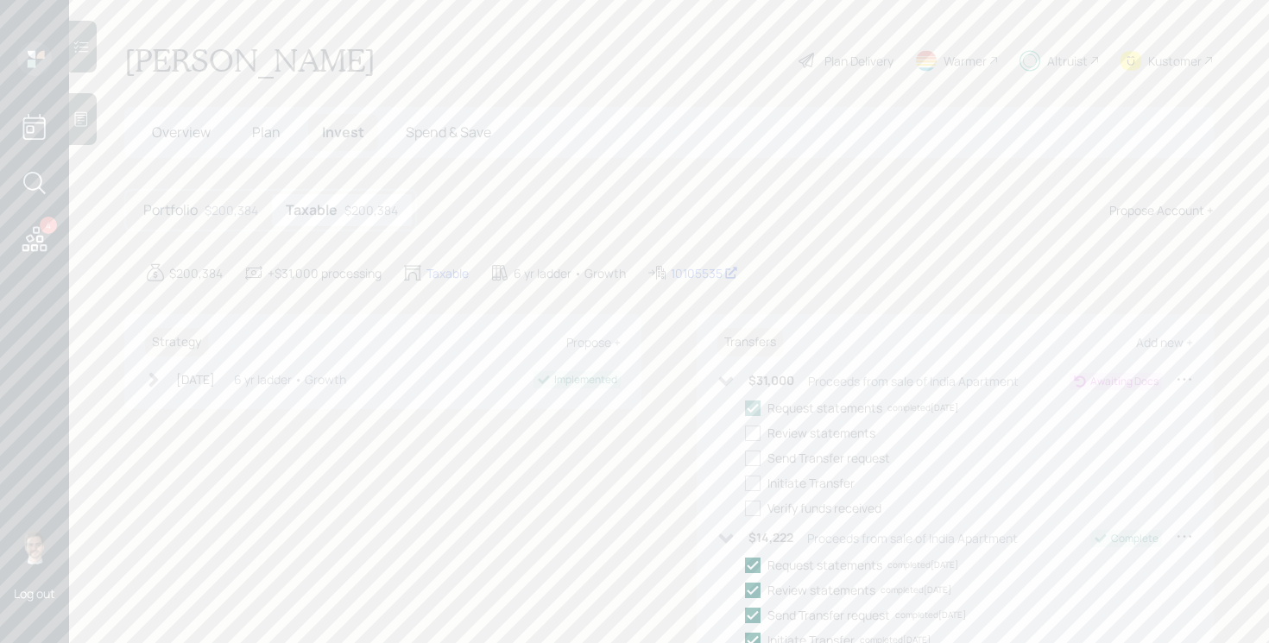
click at [733, 379] on icon at bounding box center [725, 381] width 17 height 17
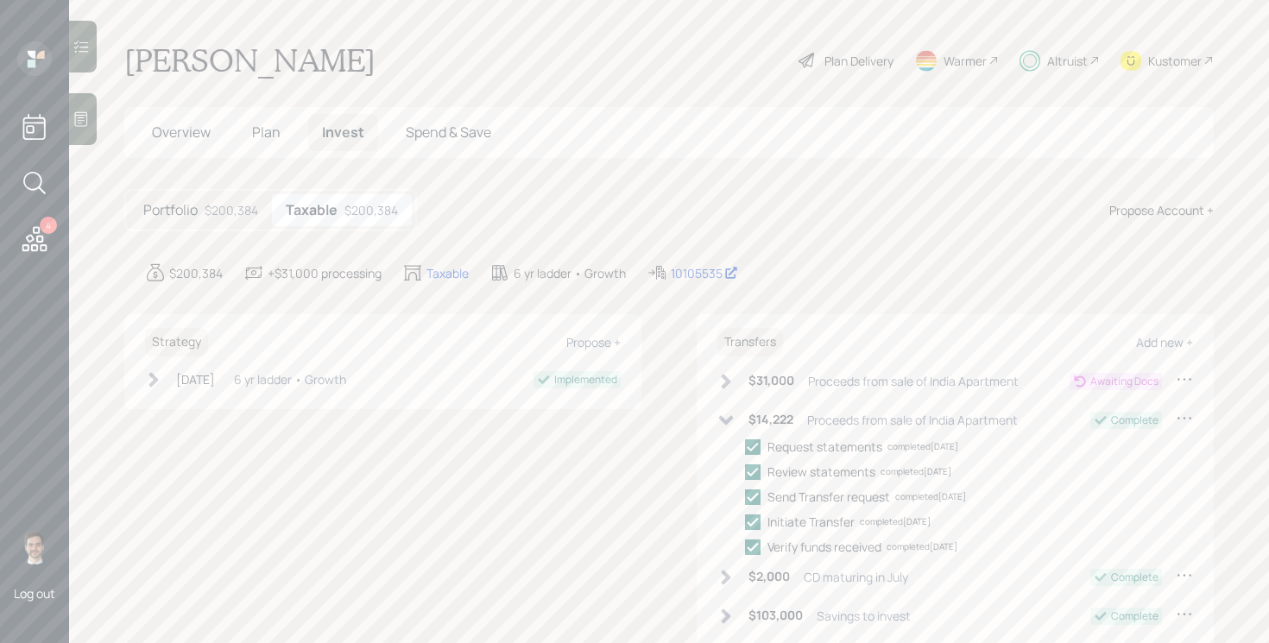
click at [620, 191] on div "Portfolio $200,384 Taxable $200,384 Propose Account +" at bounding box center [668, 210] width 1089 height 42
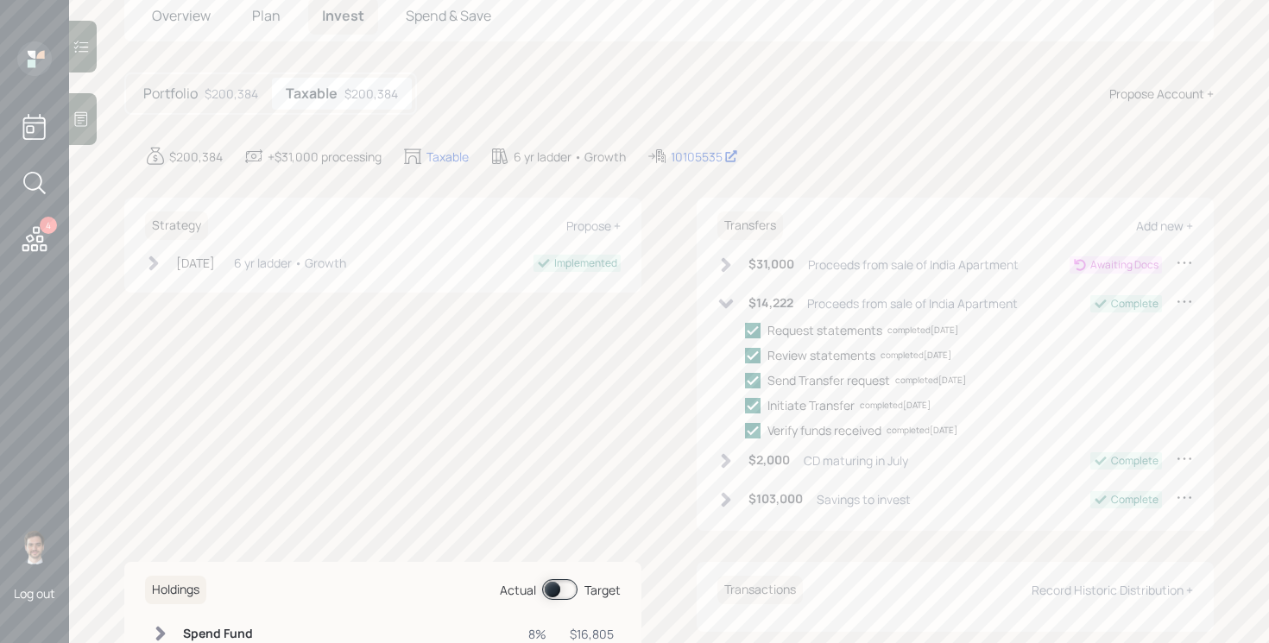
scroll to position [20, 0]
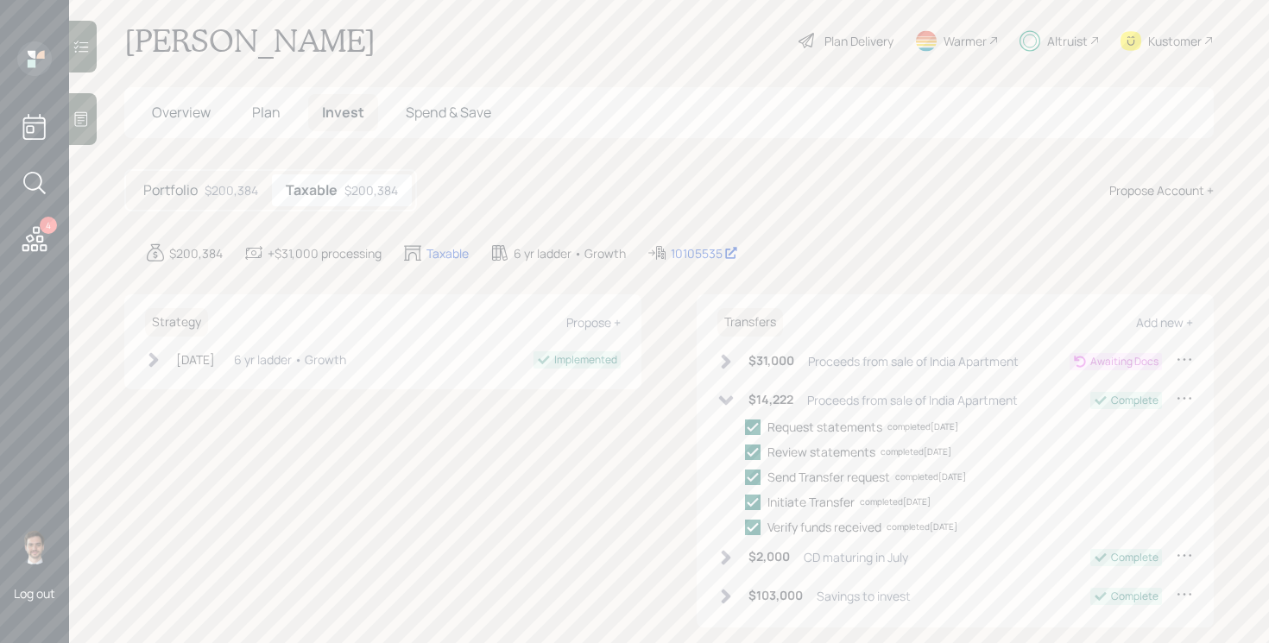
click at [205, 193] on div "$200,384" at bounding box center [232, 190] width 54 height 18
